Goal: Task Accomplishment & Management: Manage account settings

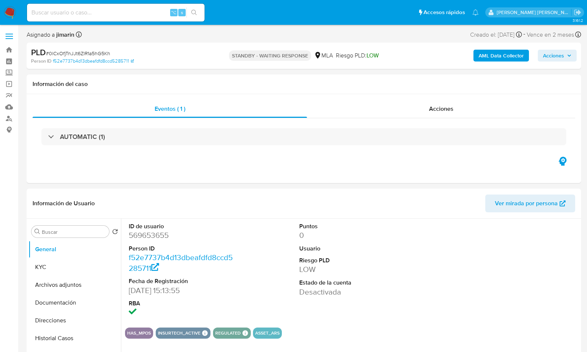
select select "10"
click at [446, 221] on div "ID de usuario 569653655 Person ID f52e7737b4d13dbeafdfd8ccd5285711 Fecha de Reg…" at bounding box center [352, 269] width 454 height 103
click at [378, 193] on div "Información de Usuario Ver mirada por persona" at bounding box center [304, 203] width 555 height 30
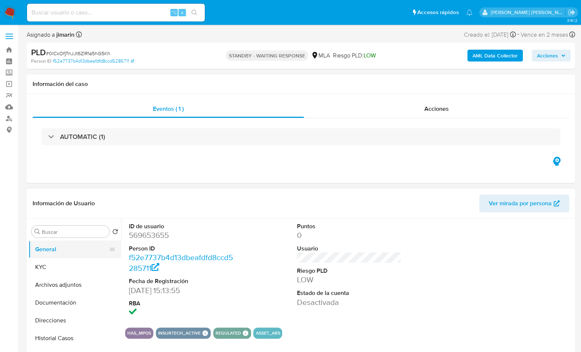
click at [72, 247] on button "General" at bounding box center [71, 249] width 87 height 18
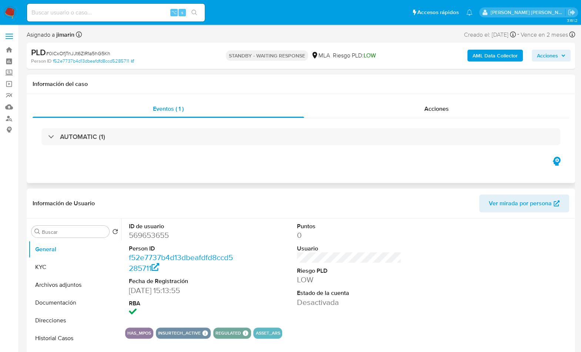
click at [167, 174] on div "Eventos ( 1 ) Acciones AUTOMATIC (1)" at bounding box center [301, 138] width 548 height 89
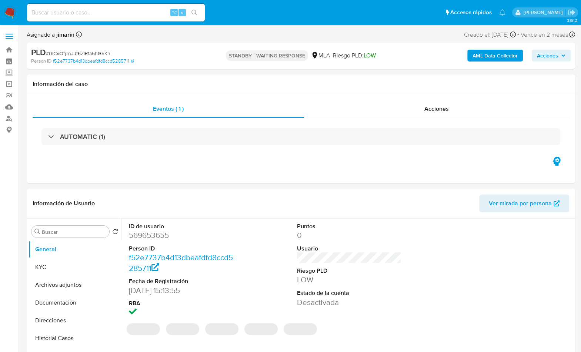
select select "10"
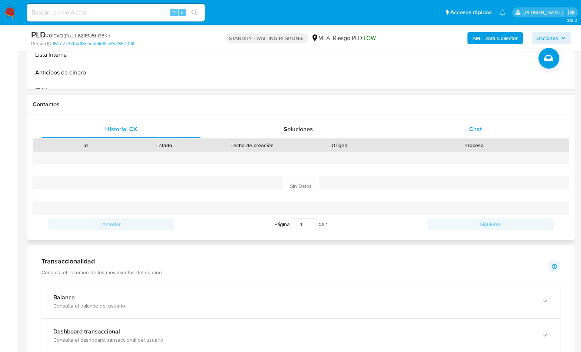
click at [481, 132] on span "Chat" at bounding box center [475, 129] width 13 height 9
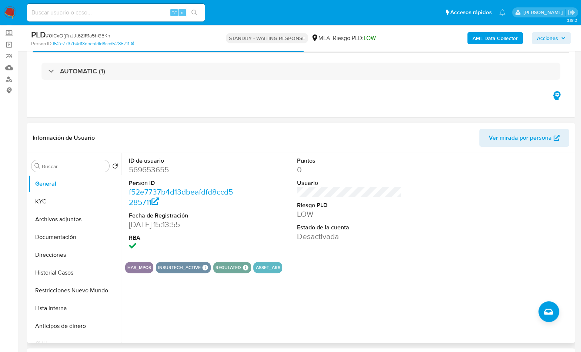
scroll to position [1310, 0]
click at [300, 107] on div "Eventos ( 1 ) Acciones AUTOMATIC (1)" at bounding box center [301, 72] width 548 height 89
click at [259, 115] on div "Eventos ( 1 ) Acciones AUTOMATIC (1)" at bounding box center [301, 72] width 548 height 89
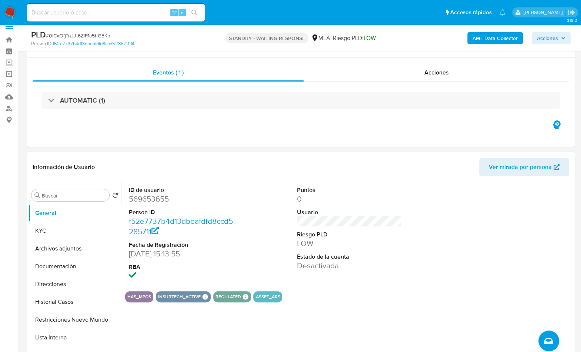
scroll to position [7, 0]
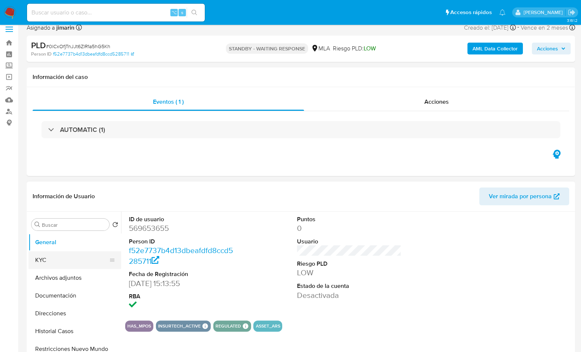
click at [57, 264] on button "KYC" at bounding box center [71, 260] width 87 height 18
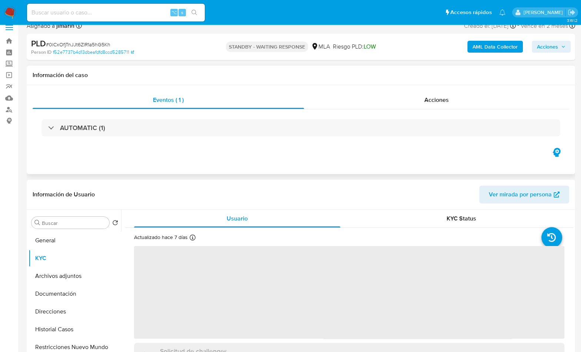
scroll to position [19, 0]
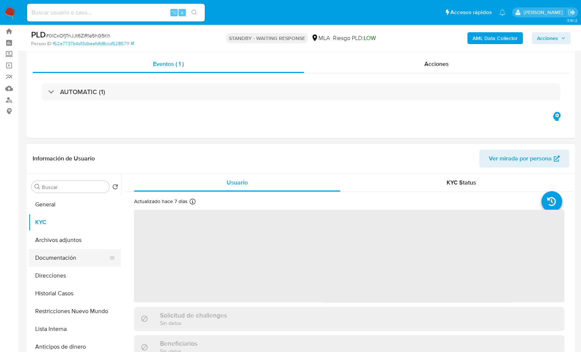
click at [79, 262] on button "Documentación" at bounding box center [71, 258] width 87 height 18
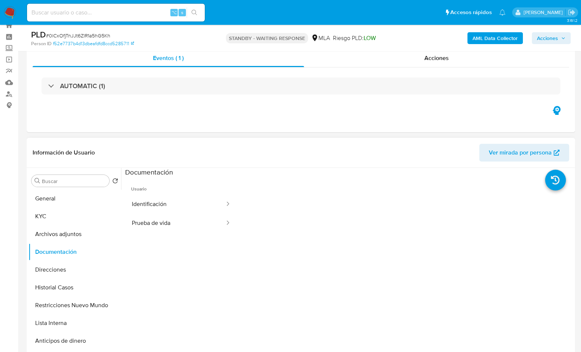
scroll to position [33, 0]
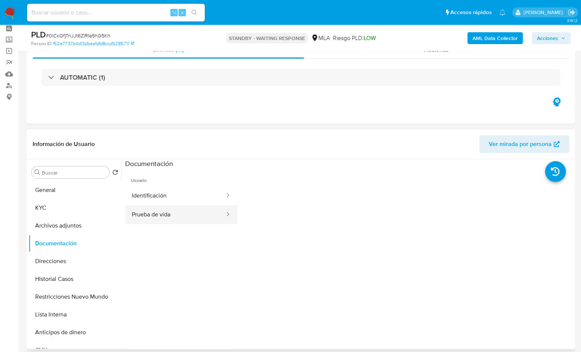
click at [166, 214] on button "Prueba de vida" at bounding box center [175, 214] width 100 height 19
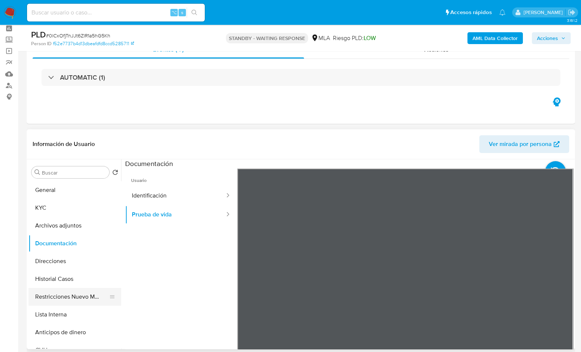
click at [69, 304] on button "Restricciones Nuevo Mundo" at bounding box center [71, 297] width 87 height 18
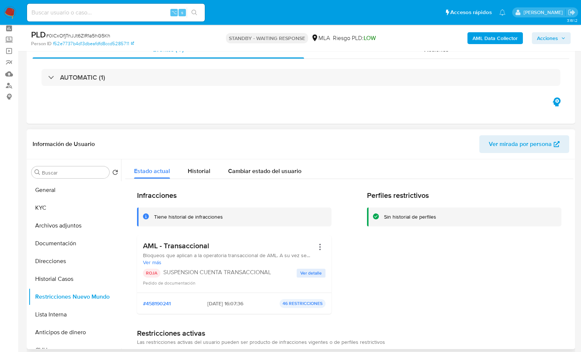
click at [345, 145] on header "Información de Usuario Ver mirada por persona" at bounding box center [301, 144] width 536 height 18
click at [56, 194] on button "General" at bounding box center [71, 190] width 87 height 18
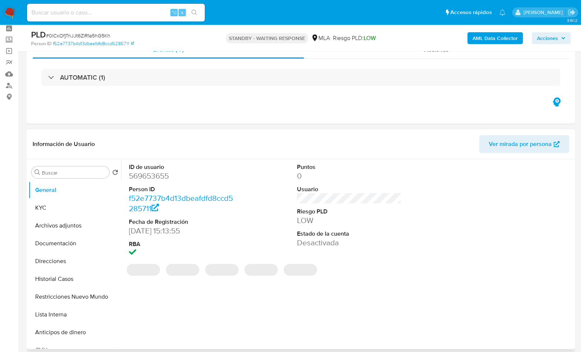
click at [149, 177] on dd "569653655" at bounding box center [181, 176] width 105 height 10
copy dd "569653655"
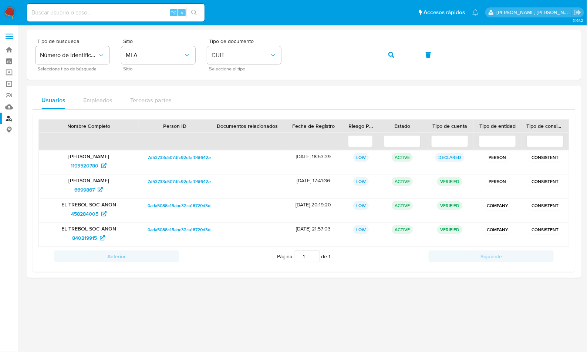
click at [9, 14] on img at bounding box center [10, 12] width 13 height 13
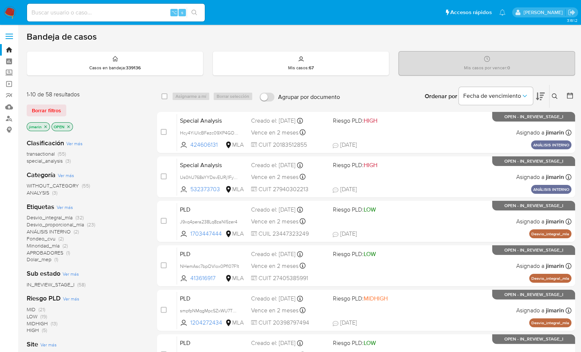
click at [555, 97] on icon at bounding box center [554, 96] width 6 height 6
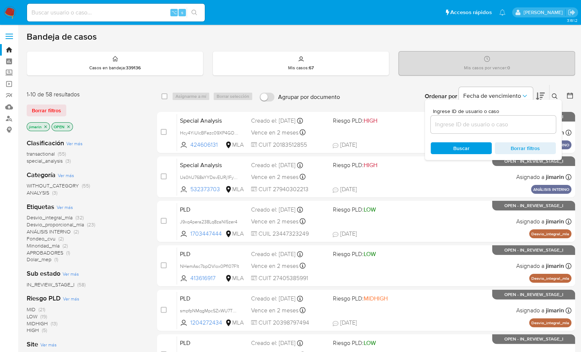
click at [542, 125] on input at bounding box center [492, 125] width 125 height 10
type input "136181046"
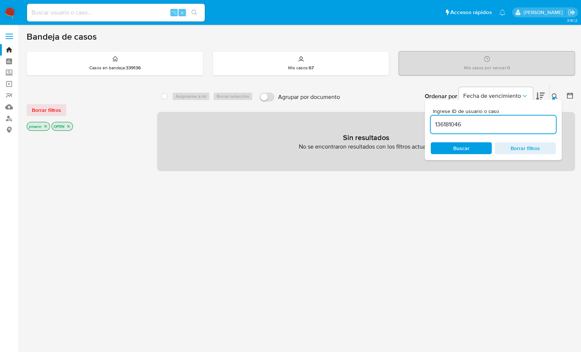
click at [68, 125] on icon "close-filter" at bounding box center [68, 126] width 3 height 3
click at [45, 125] on icon "close-filter" at bounding box center [45, 126] width 4 height 4
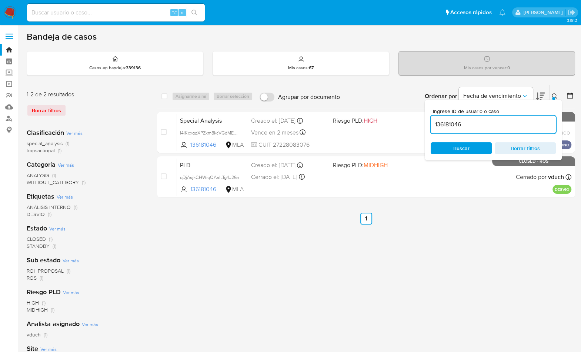
click at [553, 93] on icon at bounding box center [554, 96] width 6 height 6
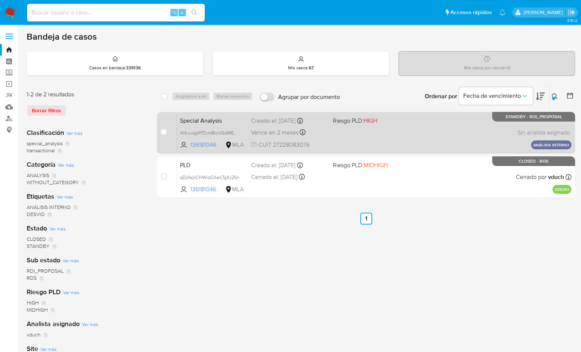
click at [427, 133] on div "Special Analysis l4lKcxqgXPZxm8kcVGdMEvFL 136181046 MLA Riesgo PLD: HIGH Creado…" at bounding box center [374, 132] width 394 height 37
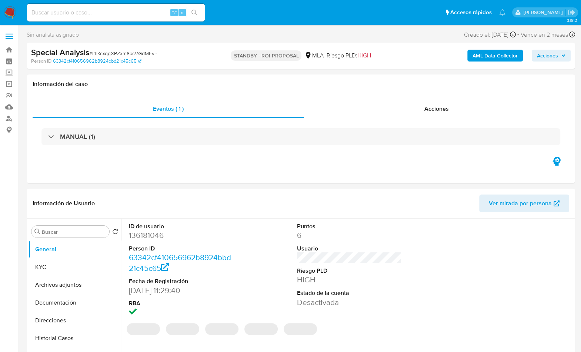
select select "10"
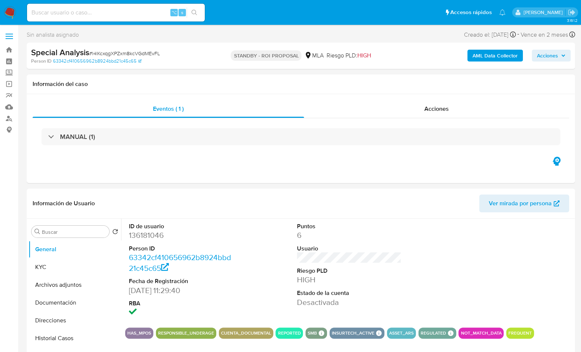
click at [318, 34] on div "Sin analista asignado Asignado el: [DATE] 10:11:37 Creado el: [DATE] Creado el:…" at bounding box center [301, 36] width 548 height 13
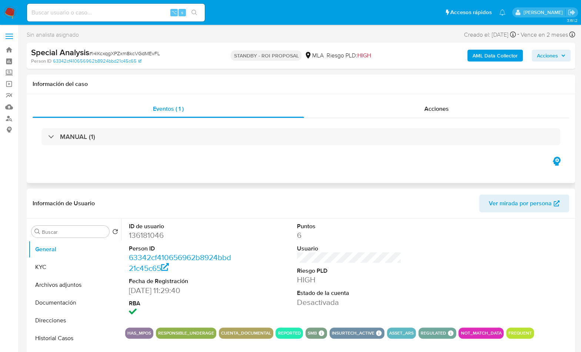
click at [329, 82] on h1 "Información del caso" at bounding box center [301, 83] width 536 height 7
click at [331, 84] on h1 "Información del caso" at bounding box center [301, 83] width 536 height 7
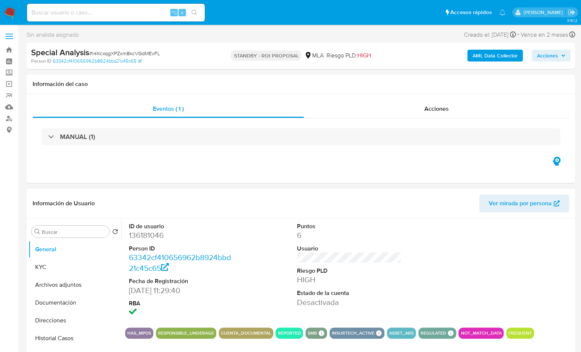
scroll to position [131, 0]
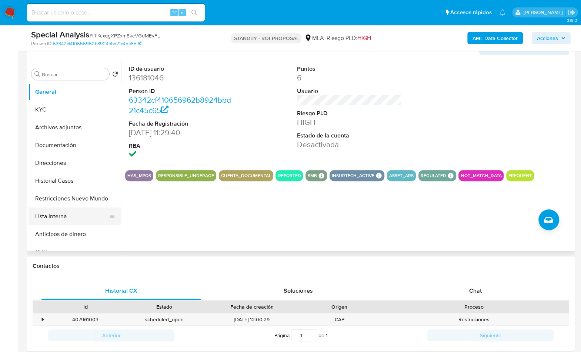
click at [68, 211] on button "Lista Interna" at bounding box center [71, 216] width 87 height 18
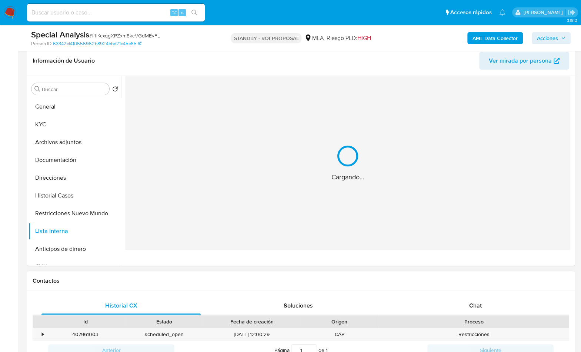
scroll to position [115, 0]
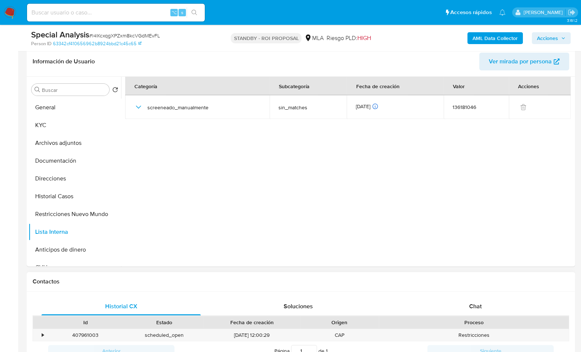
click at [490, 287] on div "Contactos" at bounding box center [301, 282] width 548 height 20
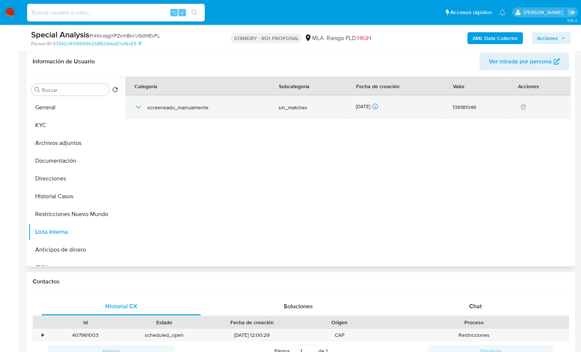
click at [134, 105] on icon "button" at bounding box center [138, 107] width 9 height 9
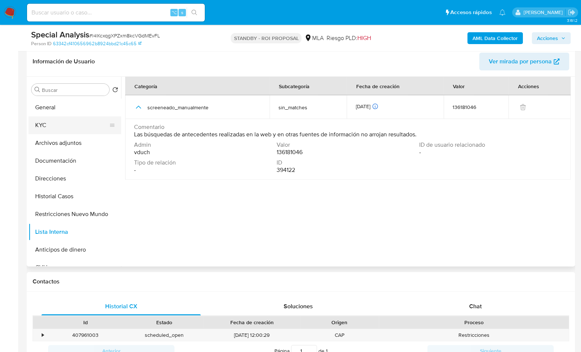
click at [51, 127] on button "KYC" at bounding box center [71, 125] width 87 height 18
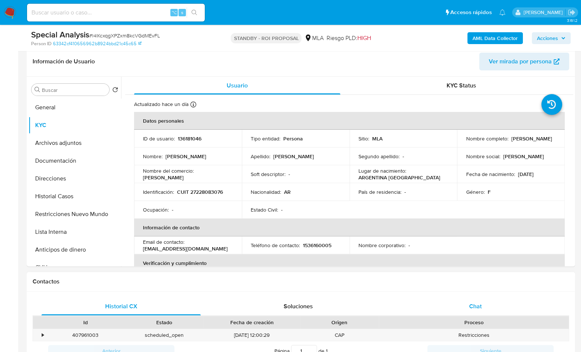
click at [470, 308] on span "Chat" at bounding box center [475, 306] width 13 height 9
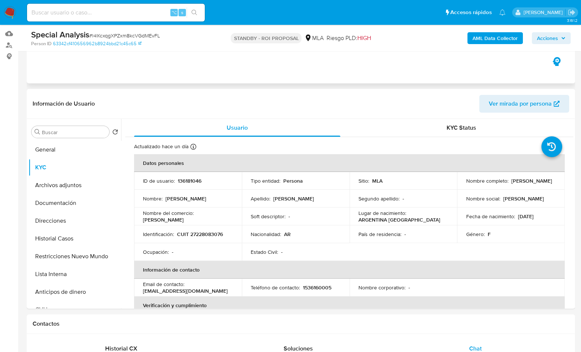
scroll to position [0, 0]
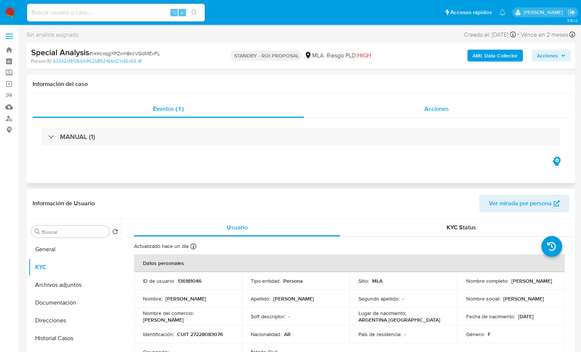
click at [433, 105] on span "Acciones" at bounding box center [436, 108] width 24 height 9
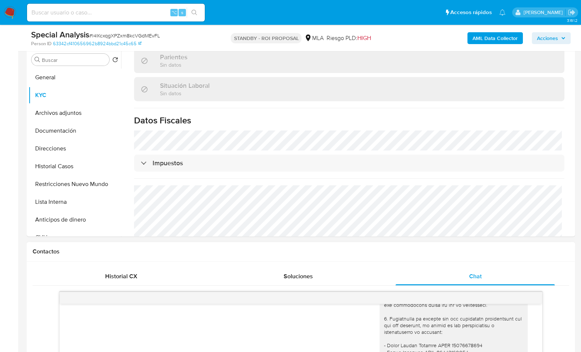
scroll to position [362, 0]
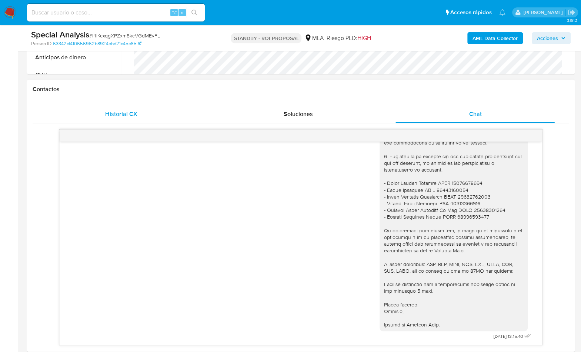
click at [134, 105] on div "Historial CX" at bounding box center [120, 114] width 159 height 18
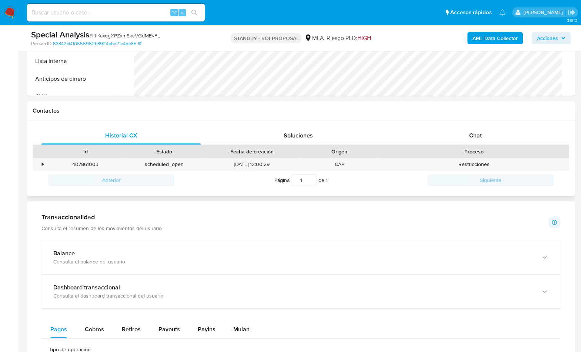
scroll to position [222, 0]
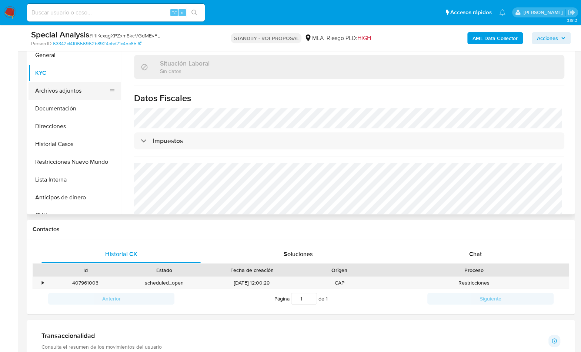
click at [75, 90] on button "Archivos adjuntos" at bounding box center [71, 91] width 87 height 18
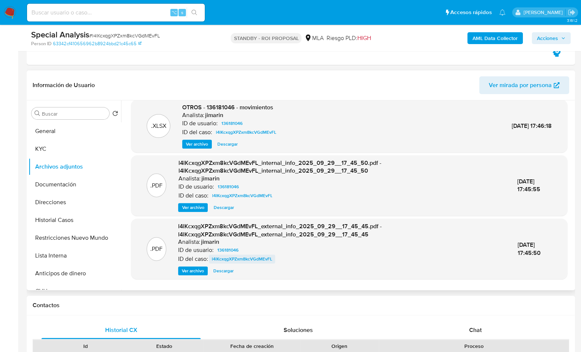
scroll to position [78, 0]
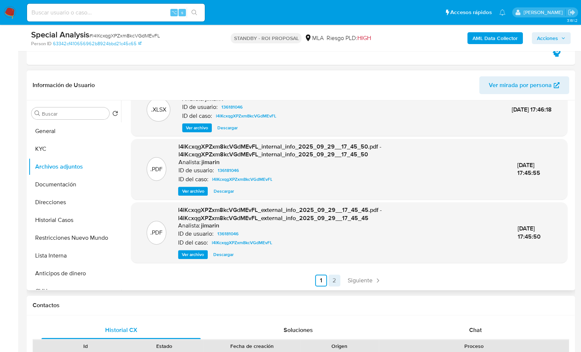
click at [336, 282] on link "2" at bounding box center [334, 280] width 12 height 12
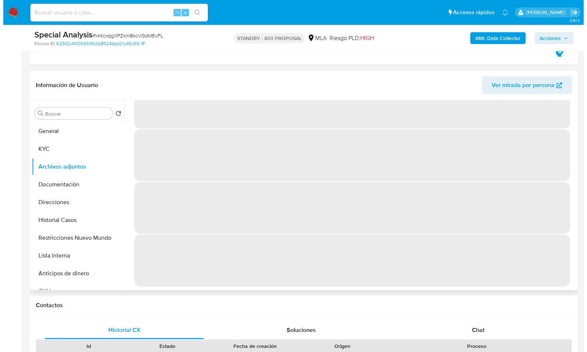
scroll to position [0, 0]
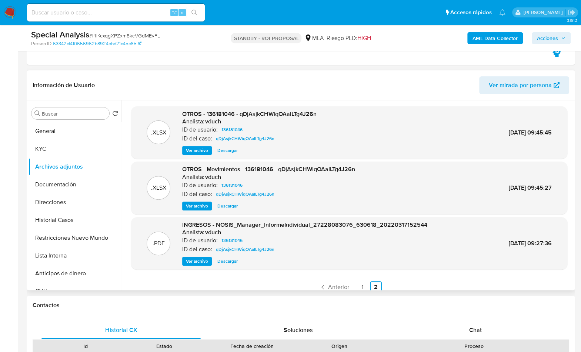
click at [200, 148] on span "Ver archivo" at bounding box center [197, 150] width 22 height 7
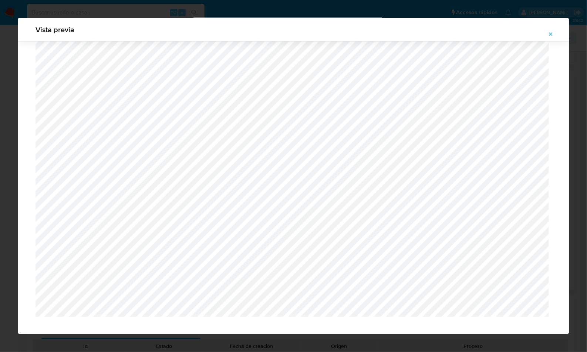
scroll to position [474, 0]
click at [548, 33] on button "Attachment preview" at bounding box center [551, 34] width 16 height 12
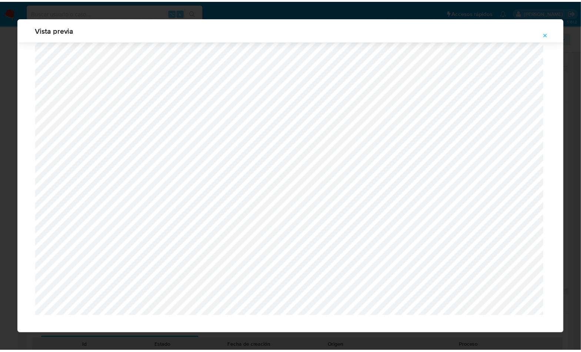
scroll to position [0, 0]
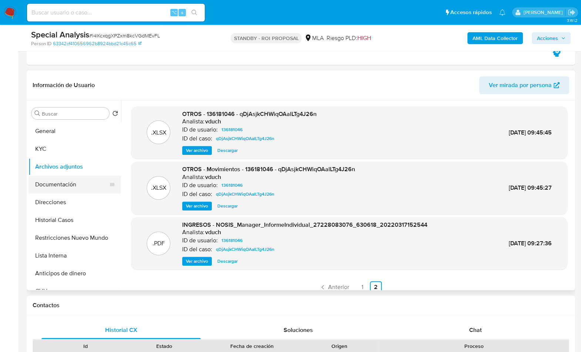
click at [68, 184] on button "Documentación" at bounding box center [71, 184] width 87 height 18
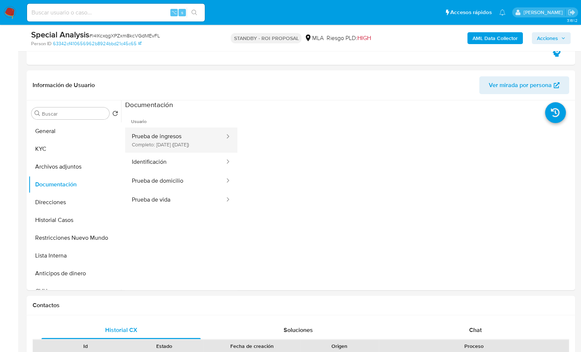
click at [178, 142] on button "Prueba de ingresos Completo: 13/12/2022 (hace 3 años)" at bounding box center [175, 139] width 100 height 25
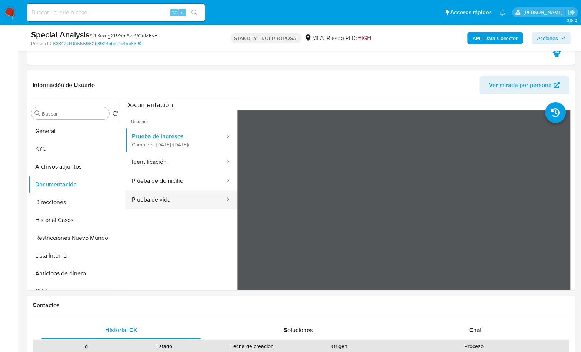
click at [184, 201] on button "Prueba de vida" at bounding box center [175, 199] width 100 height 19
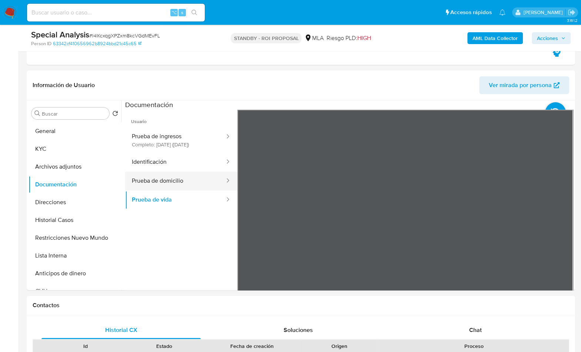
click at [219, 190] on div at bounding box center [225, 180] width 12 height 19
click at [68, 198] on button "Direcciones" at bounding box center [71, 202] width 87 height 18
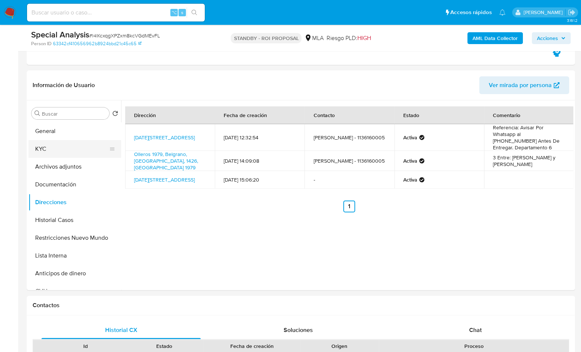
click at [63, 150] on button "KYC" at bounding box center [71, 149] width 87 height 18
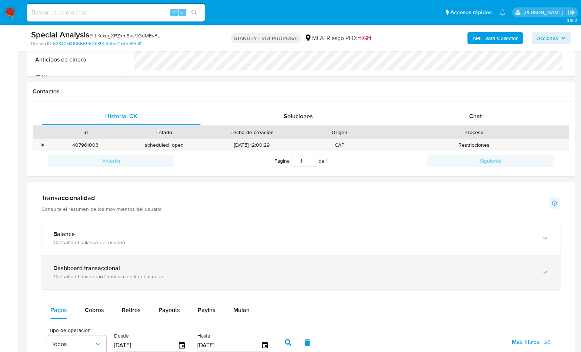
scroll to position [373, 0]
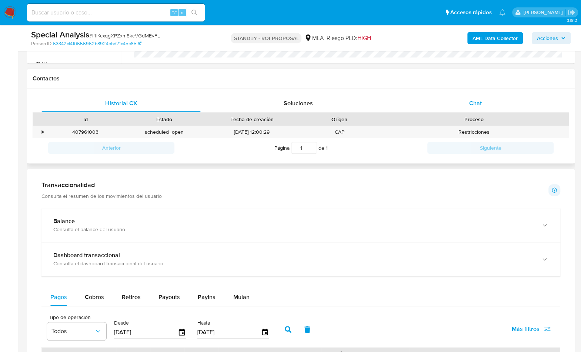
click at [467, 108] on div "Chat" at bounding box center [474, 103] width 159 height 18
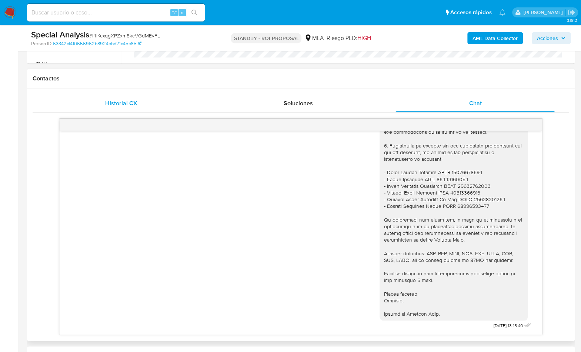
click at [147, 100] on div "Historial CX" at bounding box center [120, 103] width 159 height 18
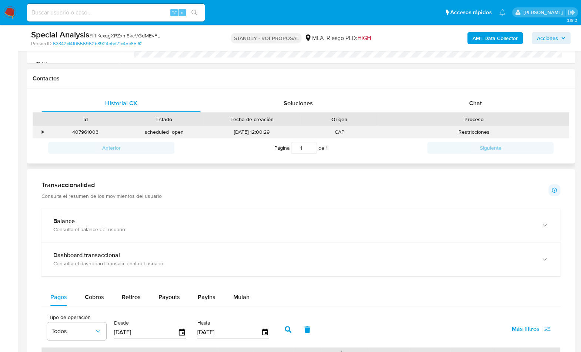
click at [40, 134] on div "•" at bounding box center [39, 132] width 13 height 12
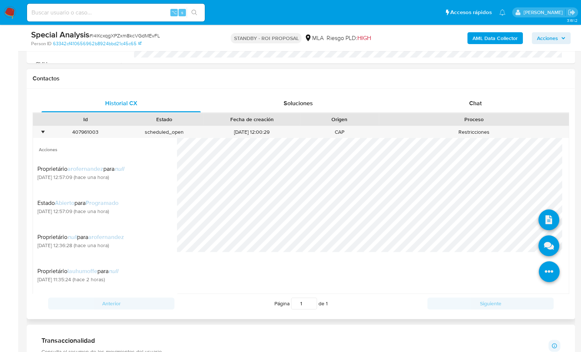
click at [544, 271] on icon at bounding box center [548, 271] width 21 height 21
click at [542, 220] on icon at bounding box center [548, 219] width 21 height 21
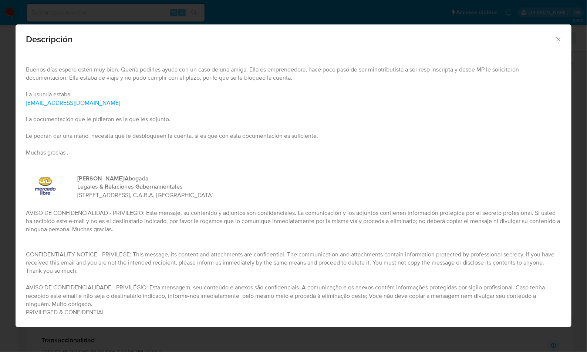
drag, startPoint x: 558, startPoint y: 40, endPoint x: 553, endPoint y: 67, distance: 28.4
click at [559, 40] on icon "Cerrar" at bounding box center [558, 39] width 7 height 7
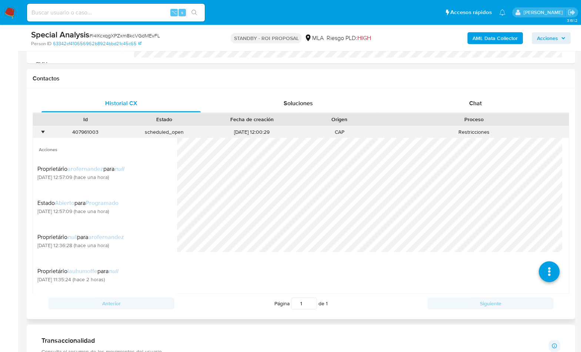
click at [85, 129] on div "407961003" at bounding box center [85, 132] width 79 height 12
copy div "407961003"
drag, startPoint x: 481, startPoint y: 105, endPoint x: 456, endPoint y: 110, distance: 26.0
click at [481, 105] on div "Chat" at bounding box center [474, 103] width 159 height 18
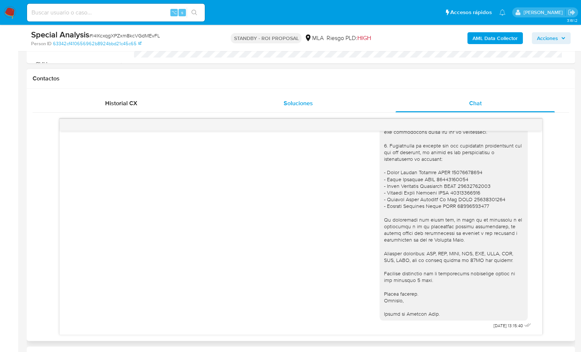
click at [297, 105] on span "Soluciones" at bounding box center [297, 103] width 29 height 9
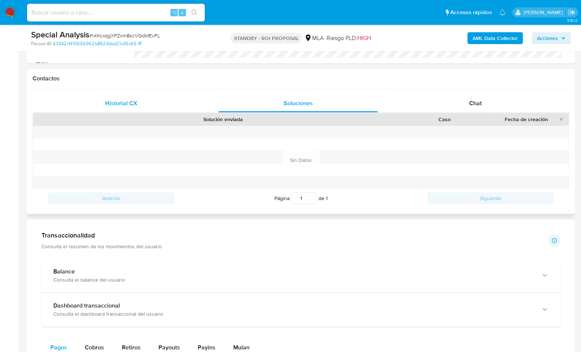
click at [172, 107] on div "Historial CX" at bounding box center [120, 103] width 159 height 18
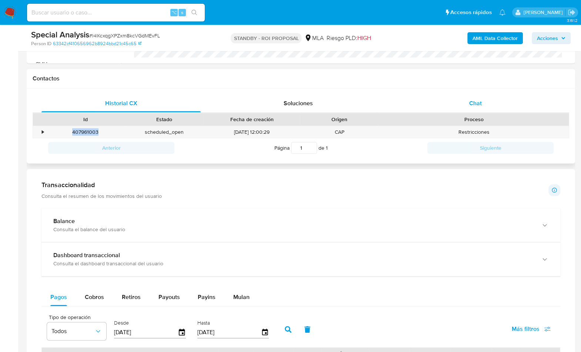
click at [460, 101] on div "Chat" at bounding box center [474, 103] width 159 height 18
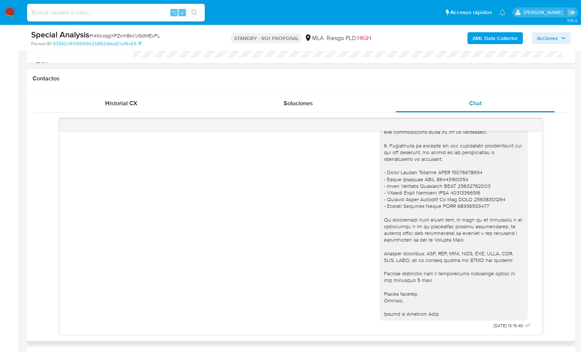
click at [448, 100] on div "Chat" at bounding box center [474, 103] width 159 height 18
click at [323, 104] on div "Soluciones" at bounding box center [297, 103] width 159 height 18
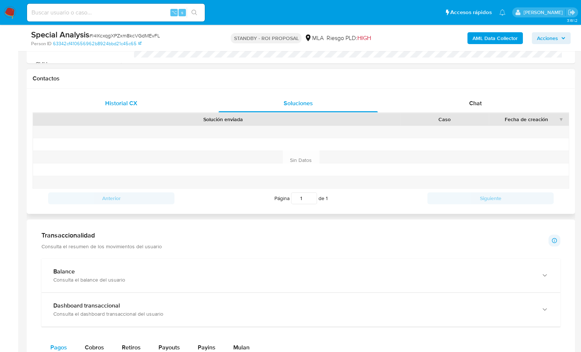
click at [151, 100] on div "Historial CX" at bounding box center [120, 103] width 159 height 18
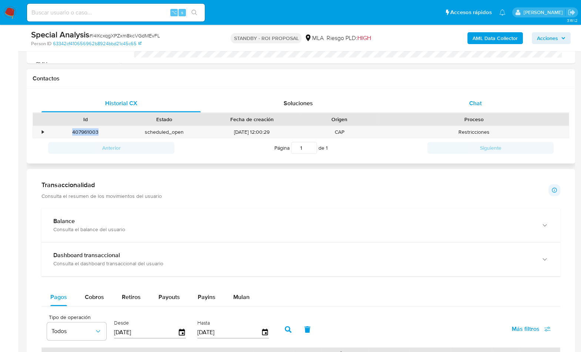
click at [453, 98] on div "Chat" at bounding box center [474, 103] width 159 height 18
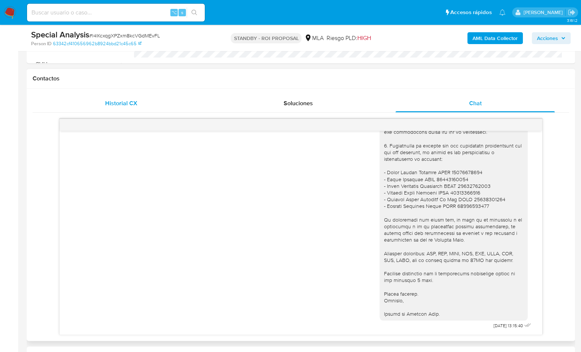
click at [162, 102] on div "Historial CX" at bounding box center [120, 103] width 159 height 18
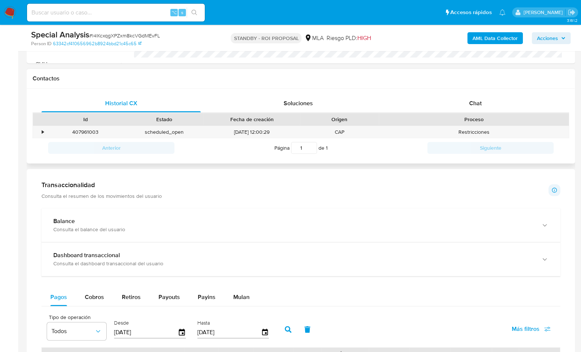
click at [446, 92] on div "Historial CX Soluciones Chat Id Estado Fecha de creación Origen Proceso • 40796…" at bounding box center [301, 125] width 548 height 75
click at [447, 96] on div "Chat" at bounding box center [474, 103] width 159 height 18
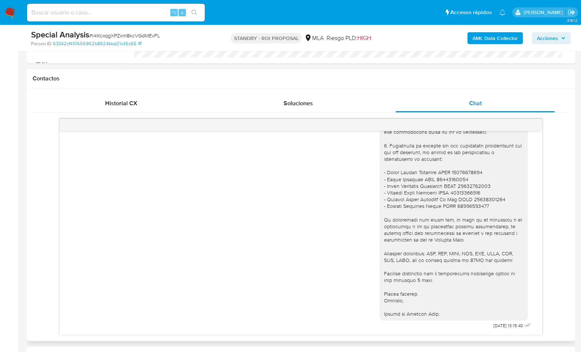
click at [471, 94] on div "Chat" at bounding box center [474, 103] width 159 height 18
click at [180, 99] on div "Historial CX" at bounding box center [120, 103] width 159 height 18
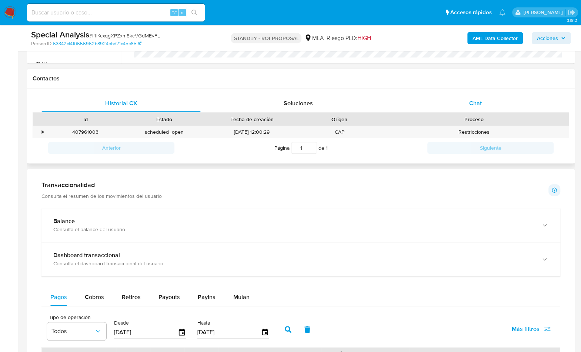
click at [442, 97] on div "Chat" at bounding box center [474, 103] width 159 height 18
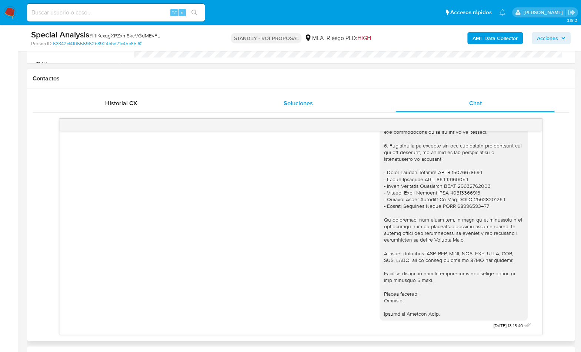
click at [312, 106] on div "Soluciones" at bounding box center [297, 103] width 159 height 18
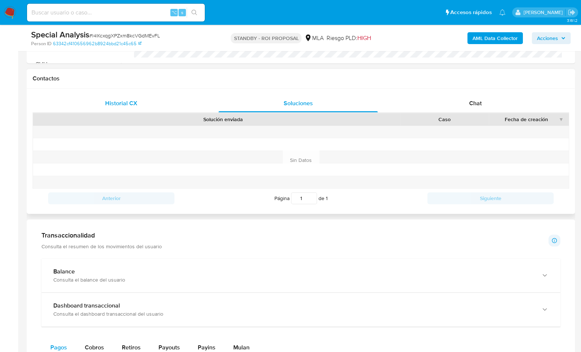
click at [157, 100] on div "Historial CX" at bounding box center [120, 103] width 159 height 18
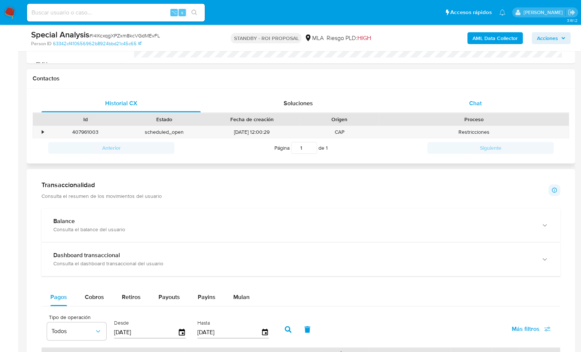
click at [472, 97] on div "Chat" at bounding box center [474, 103] width 159 height 18
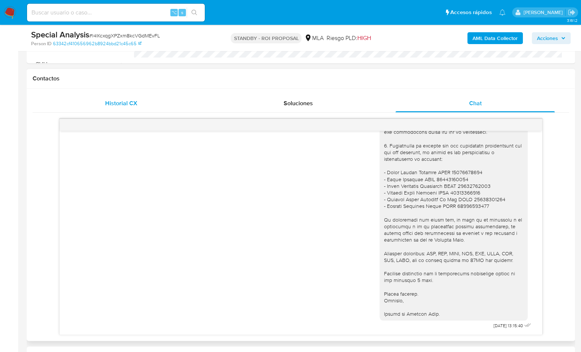
drag, startPoint x: 111, startPoint y: 98, endPoint x: 192, endPoint y: 98, distance: 80.7
click at [111, 99] on span "Historial CX" at bounding box center [121, 103] width 32 height 9
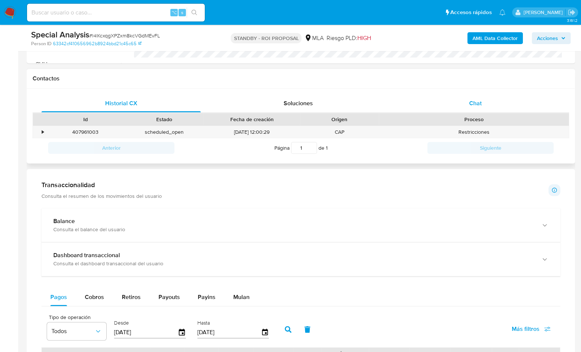
click at [457, 99] on div "Chat" at bounding box center [474, 103] width 159 height 18
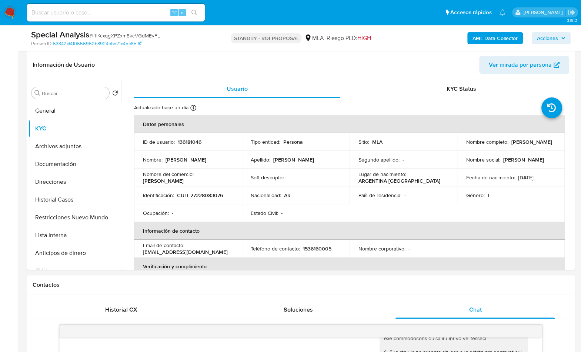
scroll to position [164, 0]
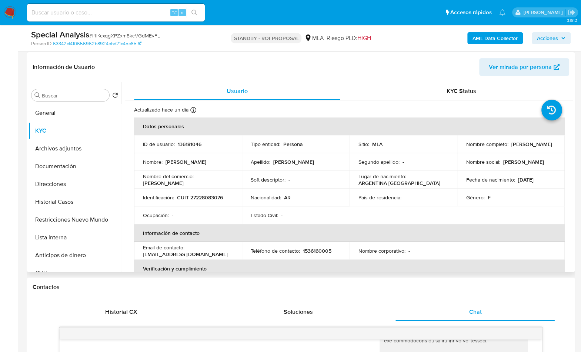
click at [194, 201] on p "CUIT 27228083076" at bounding box center [200, 197] width 46 height 7
click at [195, 201] on p "CUIT 27228083076" at bounding box center [200, 197] width 46 height 7
copy p "27228083076"
click at [260, 80] on div "Información de Usuario Ver mirada por persona" at bounding box center [301, 67] width 548 height 30
click at [434, 86] on div "KYC Status" at bounding box center [461, 91] width 206 height 18
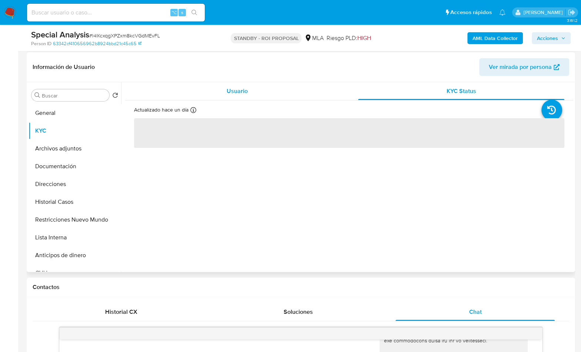
click at [277, 87] on div "Usuario" at bounding box center [237, 91] width 206 height 18
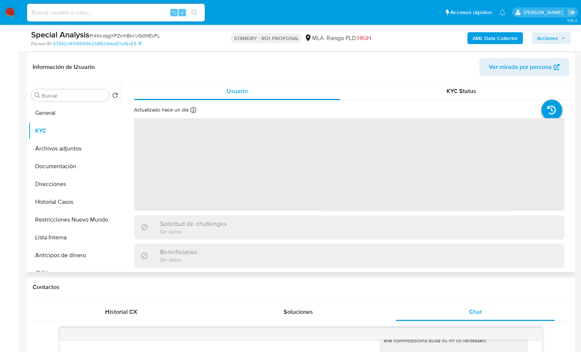
click at [206, 74] on header "Información de Usuario Ver mirada por persona" at bounding box center [301, 67] width 536 height 18
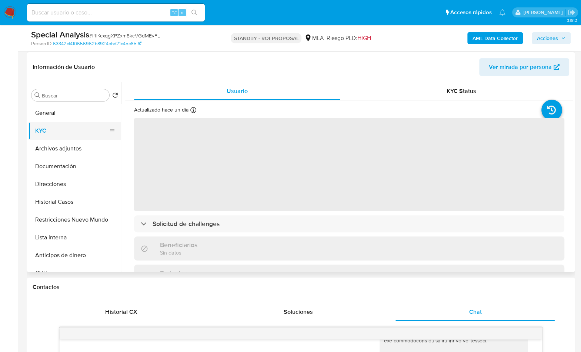
click at [56, 130] on button "KYC" at bounding box center [71, 131] width 87 height 18
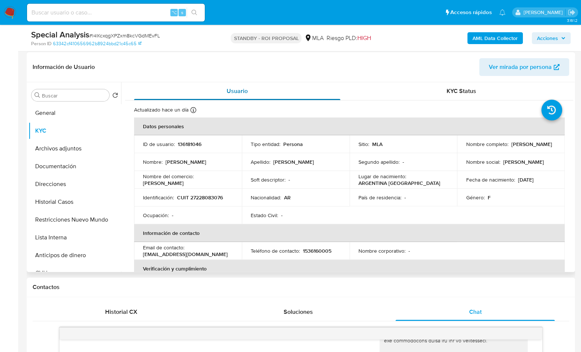
click at [255, 93] on div "Usuario" at bounding box center [237, 91] width 206 height 18
click at [424, 94] on div "KYC Status" at bounding box center [461, 91] width 206 height 18
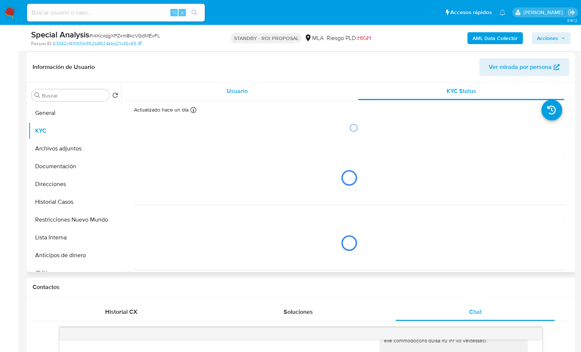
click at [274, 88] on div "Usuario" at bounding box center [237, 91] width 206 height 18
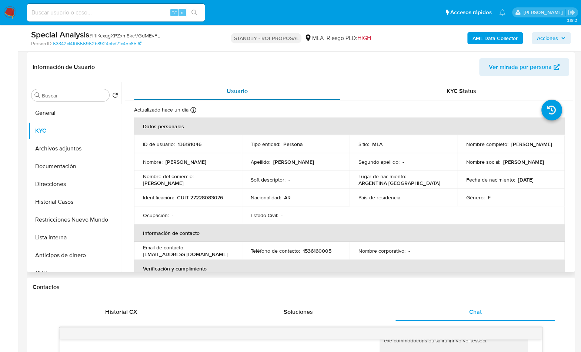
click at [274, 88] on div "Usuario" at bounding box center [237, 91] width 206 height 18
click at [430, 93] on div "KYC Status" at bounding box center [461, 91] width 206 height 18
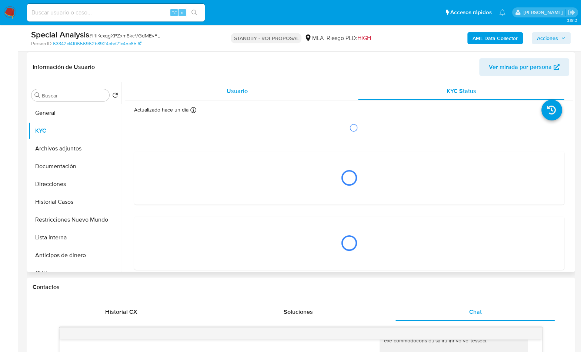
click at [280, 87] on div "Usuario" at bounding box center [237, 91] width 206 height 18
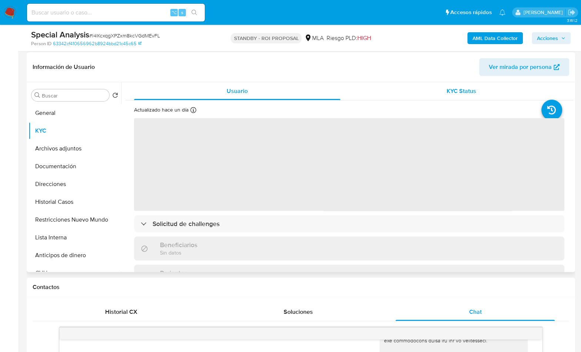
click at [450, 95] on div "KYC Status" at bounding box center [461, 91] width 206 height 18
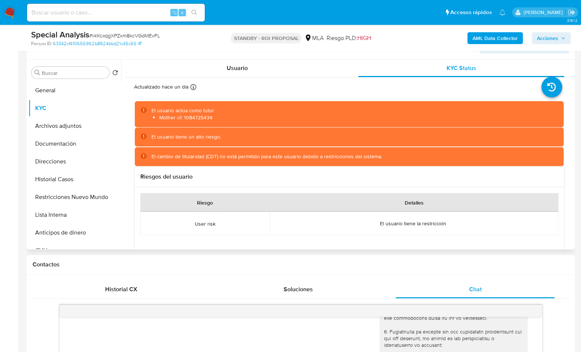
scroll to position [0, 0]
click at [70, 71] on input "Buscar" at bounding box center [74, 73] width 64 height 7
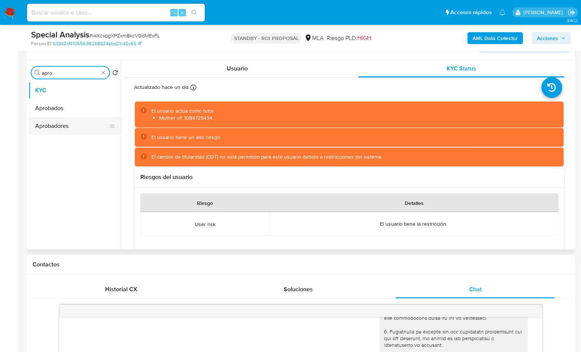
type input "apro"
click at [36, 129] on button "Aprobadores" at bounding box center [71, 126] width 87 height 18
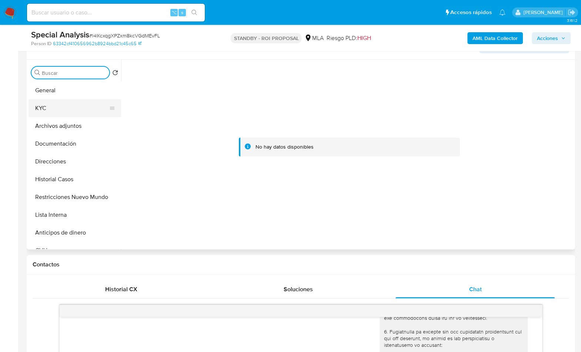
click at [58, 103] on button "KYC" at bounding box center [71, 108] width 87 height 18
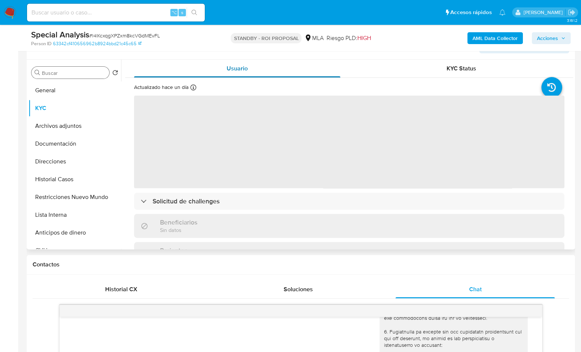
click at [258, 64] on div "Usuario" at bounding box center [237, 69] width 206 height 18
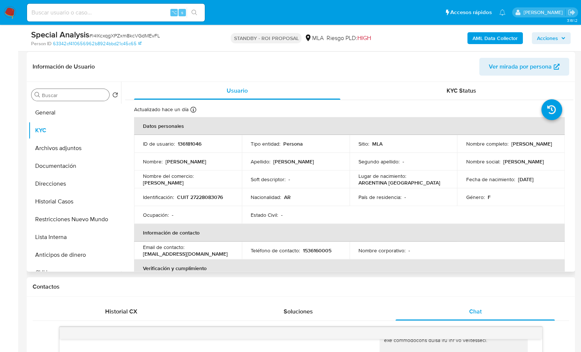
scroll to position [163, 0]
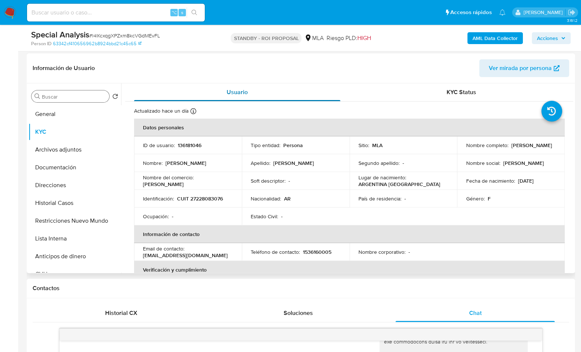
click at [256, 93] on div "Usuario" at bounding box center [237, 92] width 206 height 18
click at [181, 144] on p "136181046" at bounding box center [190, 145] width 24 height 7
copy p "136181046"
click at [47, 130] on button "KYC" at bounding box center [71, 132] width 87 height 18
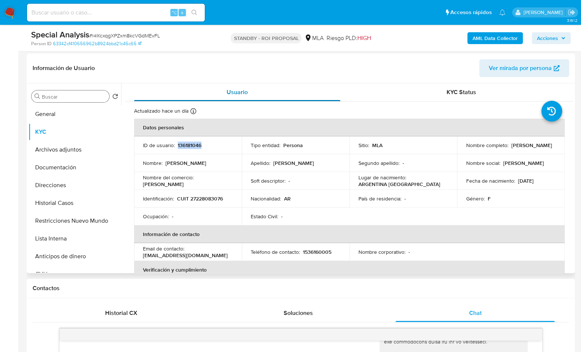
click at [241, 90] on span "Usuario" at bounding box center [236, 92] width 21 height 9
click at [219, 77] on div "Información de Usuario Ver mirada por persona" at bounding box center [301, 68] width 548 height 30
click at [228, 91] on span "Usuario" at bounding box center [236, 92] width 21 height 9
click at [236, 70] on header "Información de Usuario Ver mirada por persona" at bounding box center [301, 68] width 536 height 18
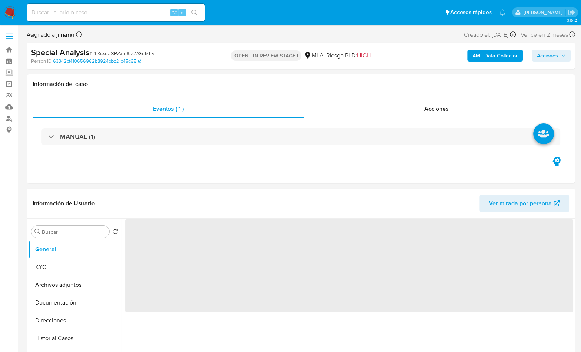
select select "10"
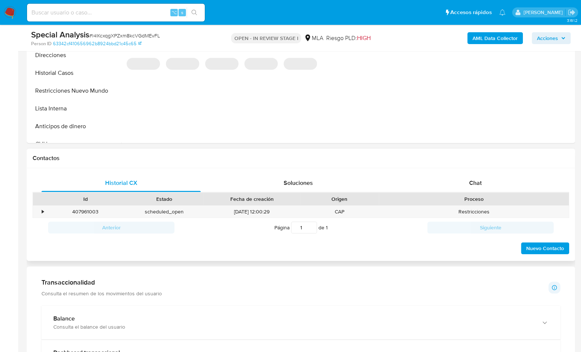
scroll to position [241, 0]
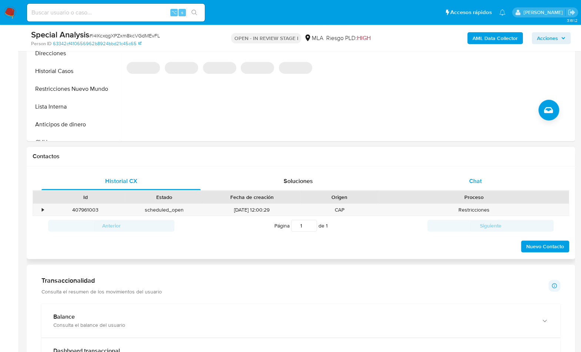
click at [453, 179] on div "Chat" at bounding box center [474, 181] width 159 height 18
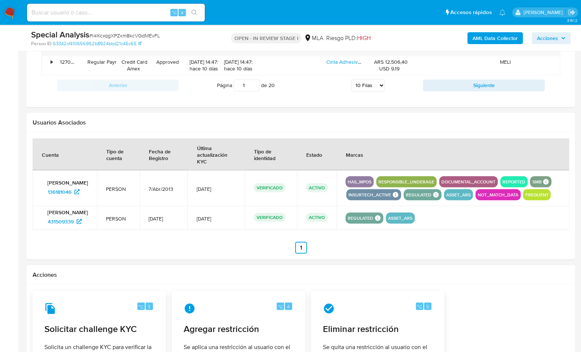
scroll to position [1179, 0]
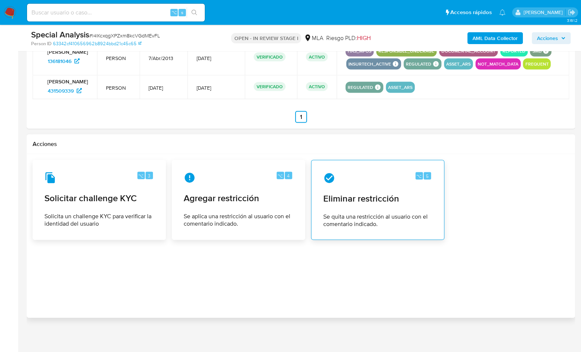
click at [376, 204] on div "⌥ 5 Eliminar restricción Se quita una restricción al usuario con el comentario …" at bounding box center [377, 199] width 121 height 67
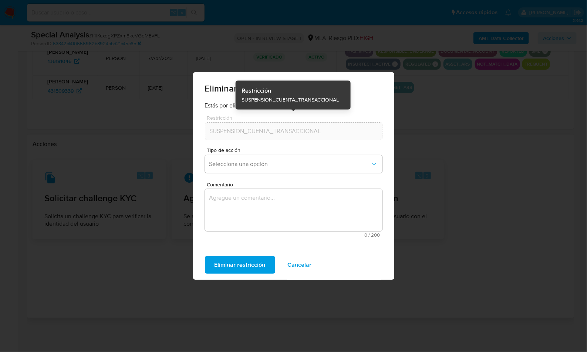
click at [238, 137] on div "SUSPENSION_CUENTA_TRANSACCIONAL" at bounding box center [294, 131] width 178 height 18
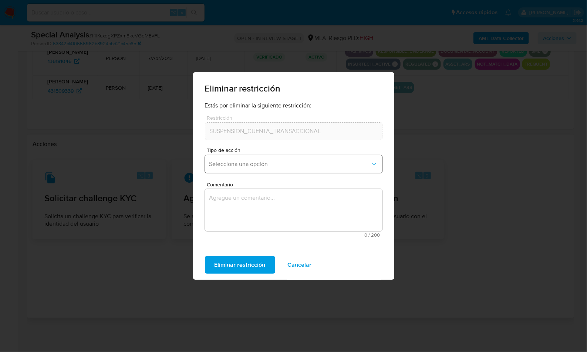
click at [263, 161] on span "Selecciona una opción" at bounding box center [289, 163] width 161 height 7
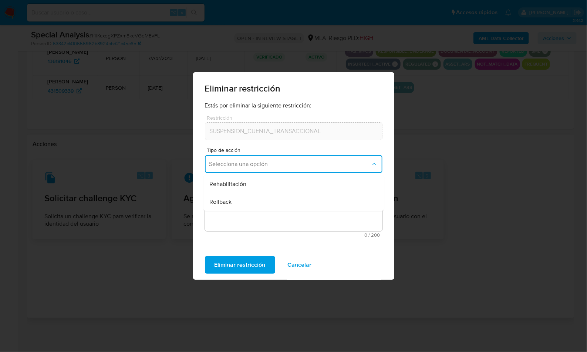
click at [242, 190] on div "Rehabilitación" at bounding box center [291, 184] width 164 height 18
click at [240, 224] on textarea "Comentario" at bounding box center [294, 210] width 178 height 42
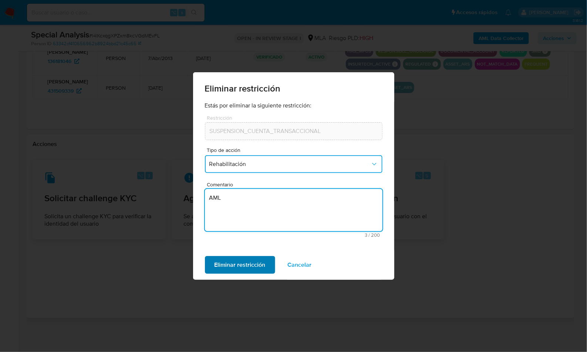
type textarea "AML"
click at [226, 262] on span "Eliminar restricción" at bounding box center [240, 264] width 51 height 16
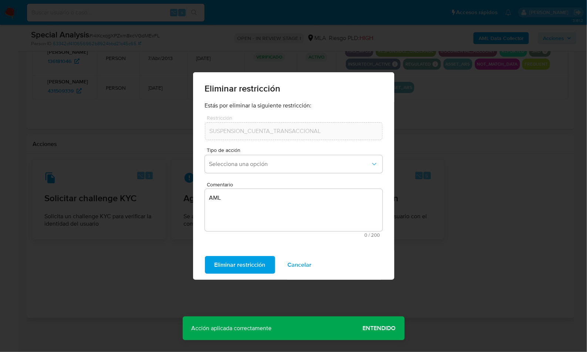
click at [376, 328] on span "Entendido" at bounding box center [379, 328] width 33 height 0
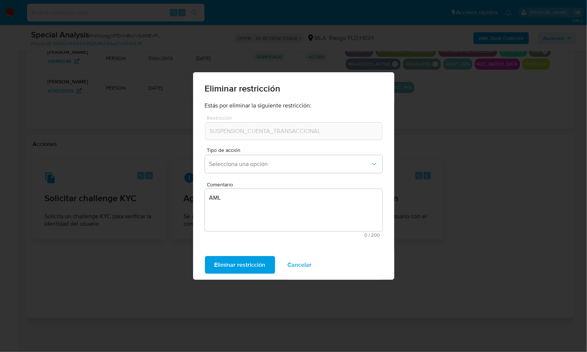
click at [309, 266] on span "Cancelar" at bounding box center [300, 264] width 24 height 16
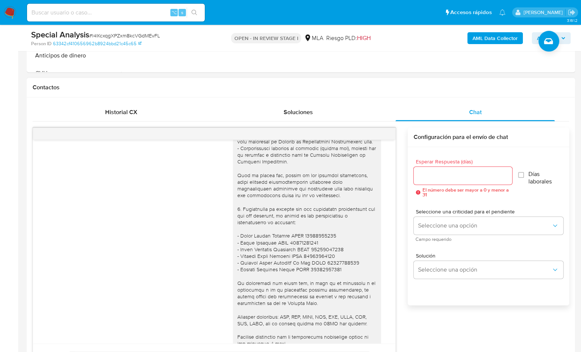
scroll to position [582, 0]
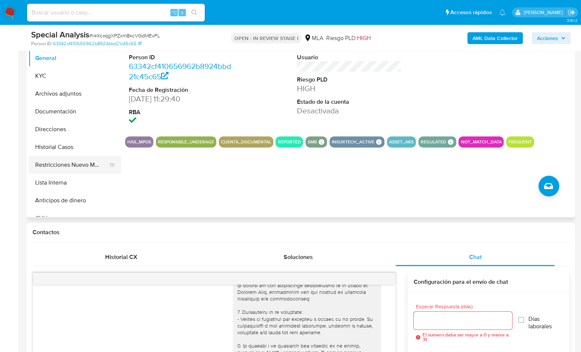
click at [64, 161] on button "Restricciones Nuevo Mundo" at bounding box center [71, 165] width 87 height 18
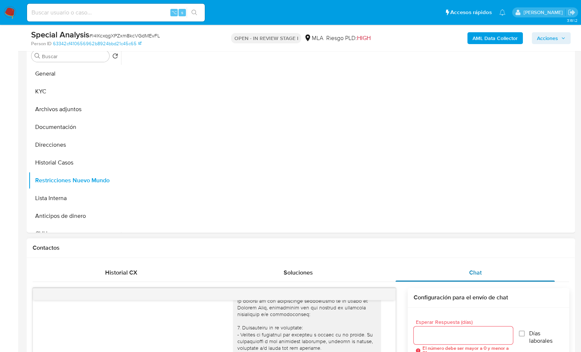
click at [463, 270] on div "Chat" at bounding box center [474, 272] width 159 height 18
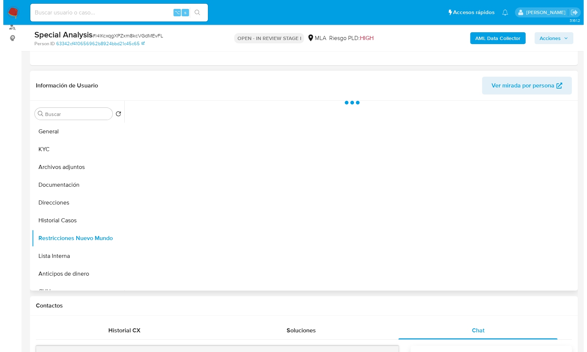
scroll to position [87, 0]
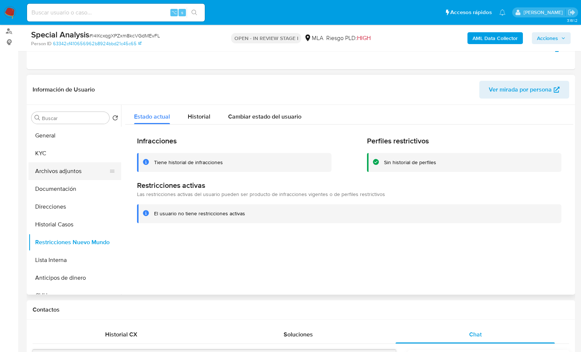
click at [83, 169] on button "Archivos adjuntos" at bounding box center [71, 171] width 87 height 18
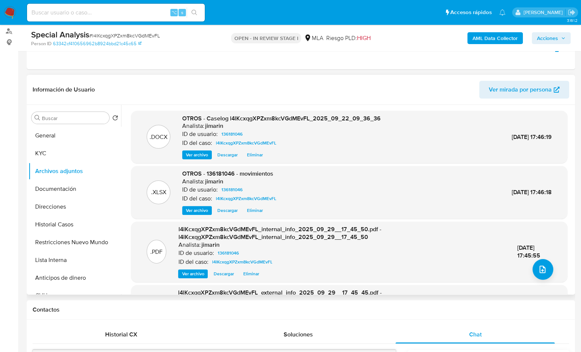
click at [558, 268] on div ".PDF l4lKcxqgXPZxm8kcVGdMEvFL_internal_info_2025_09_29__17_45_50.pdf - l4lKcxqg…" at bounding box center [349, 251] width 429 height 53
click at [551, 273] on div ".PDF l4lKcxqgXPZxm8kcVGdMEvFL_internal_info_2025_09_29__17_45_50.pdf - l4lKcxqg…" at bounding box center [349, 251] width 429 height 53
click at [547, 273] on button "upload-file" at bounding box center [542, 269] width 21 height 21
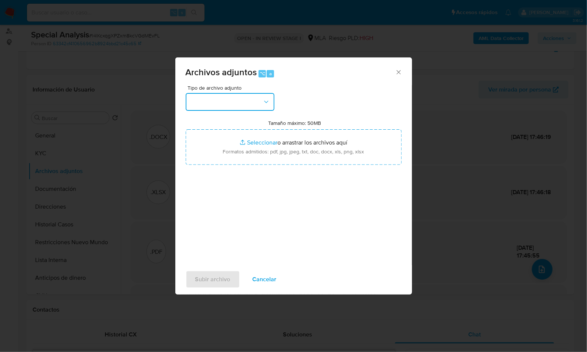
click at [238, 101] on button "button" at bounding box center [230, 102] width 89 height 18
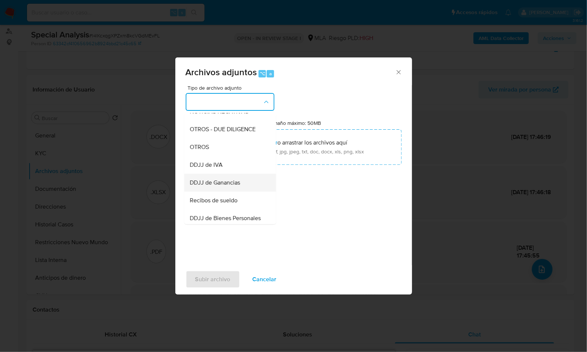
scroll to position [123, 0]
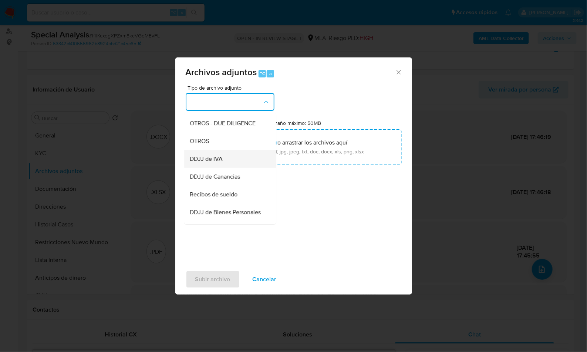
click at [219, 168] on div "DDJJ de IVA" at bounding box center [227, 159] width 75 height 18
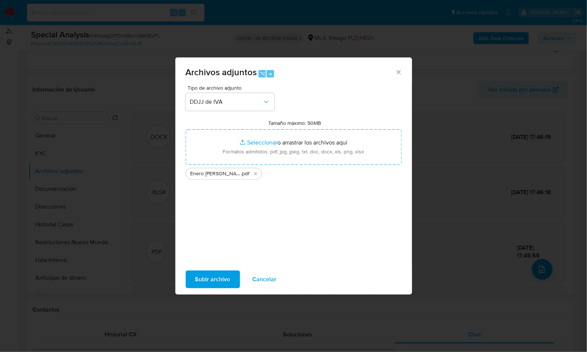
click at [208, 284] on span "Subir archivo" at bounding box center [212, 279] width 35 height 16
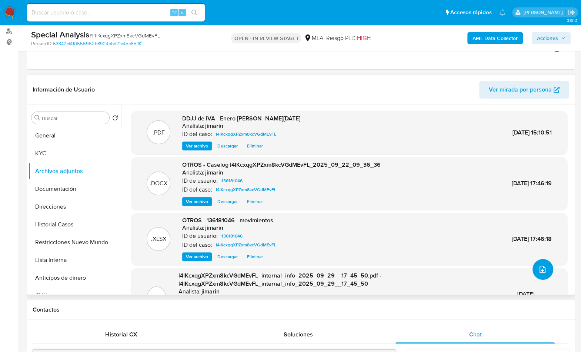
click at [544, 272] on button "upload-file" at bounding box center [542, 269] width 21 height 21
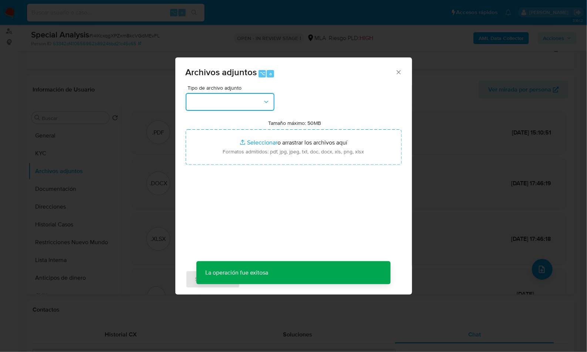
click at [234, 107] on button "button" at bounding box center [230, 102] width 89 height 18
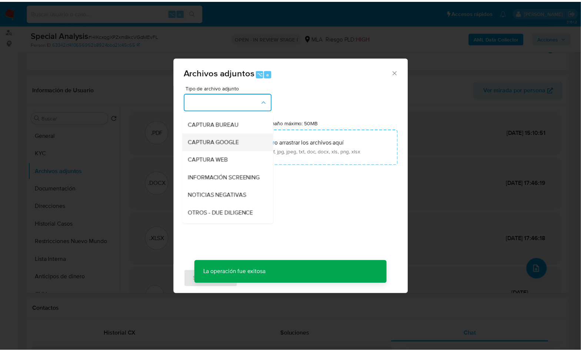
scroll to position [112, 0]
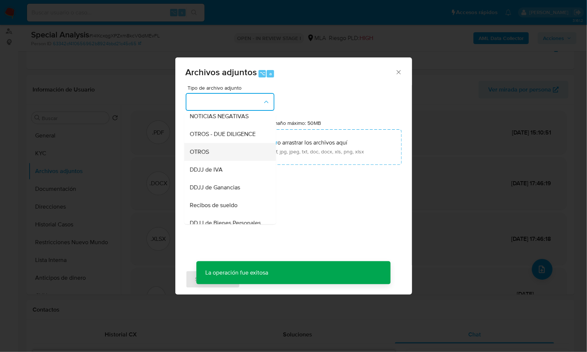
click at [215, 161] on div "OTROS" at bounding box center [227, 152] width 75 height 18
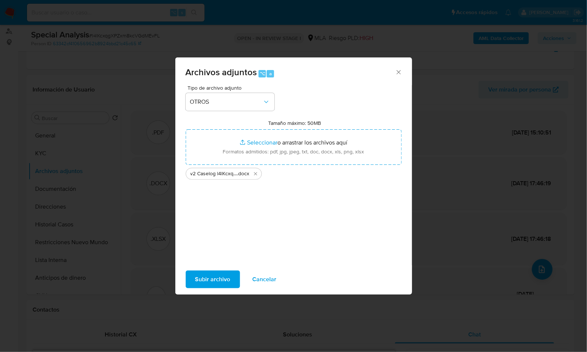
click at [197, 276] on span "Subir archivo" at bounding box center [212, 279] width 35 height 16
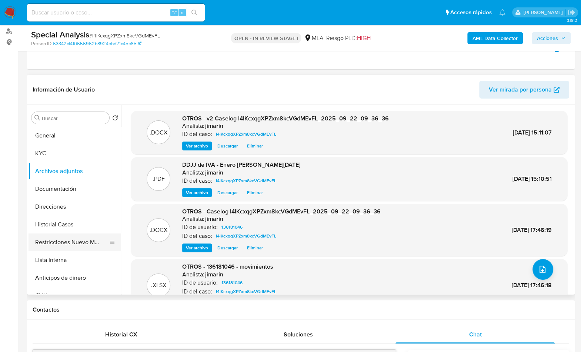
click at [77, 245] on button "Restricciones Nuevo Mundo" at bounding box center [71, 242] width 87 height 18
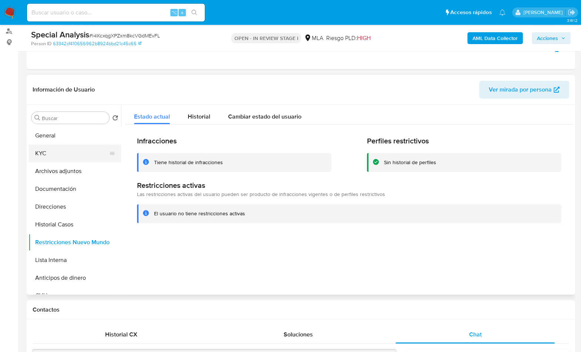
click at [60, 148] on button "KYC" at bounding box center [71, 153] width 87 height 18
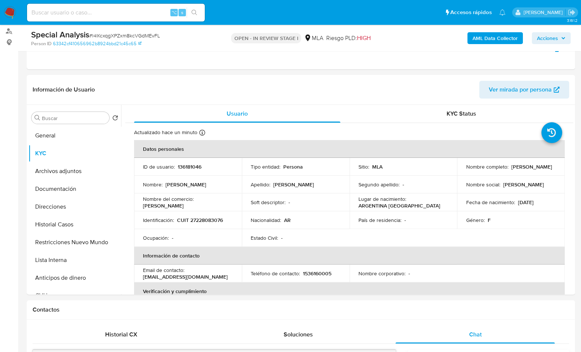
click at [544, 44] on div "AML Data Collector Acciones" at bounding box center [482, 37] width 178 height 17
click at [545, 41] on span "Acciones" at bounding box center [547, 38] width 21 height 12
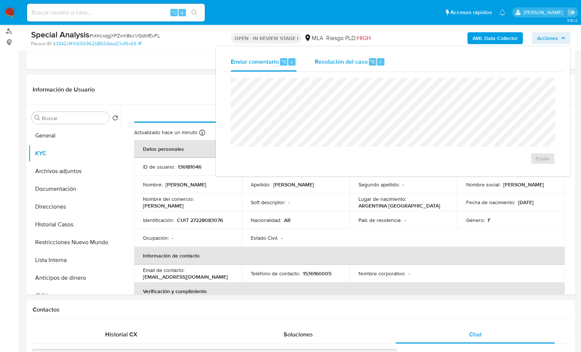
click at [373, 63] on span "⌥" at bounding box center [372, 61] width 6 height 7
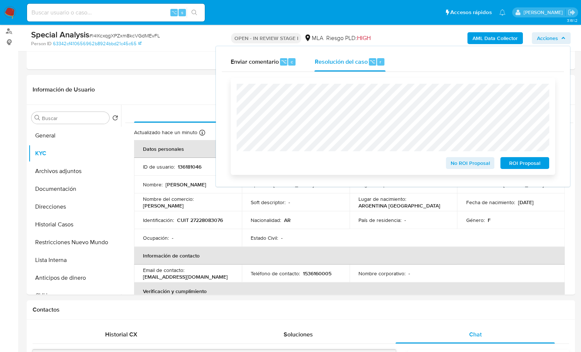
click at [454, 164] on span "No ROI Proposal" at bounding box center [470, 163] width 38 height 10
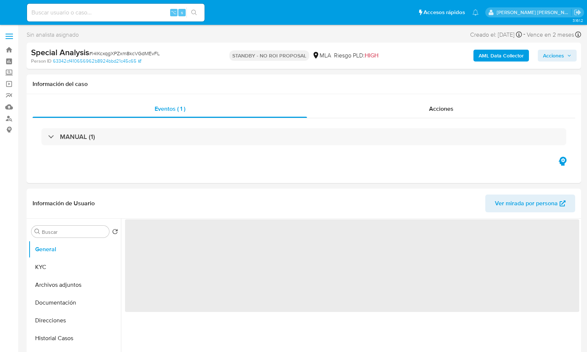
select select "10"
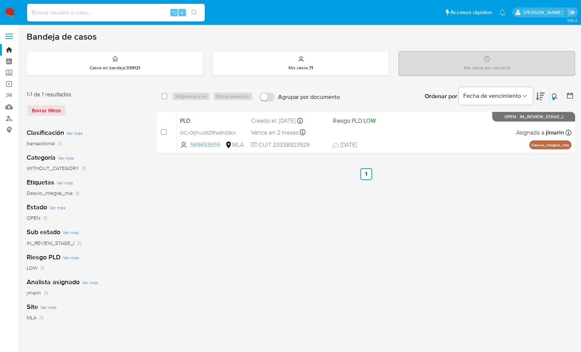
click at [554, 94] on icon at bounding box center [554, 96] width 6 height 6
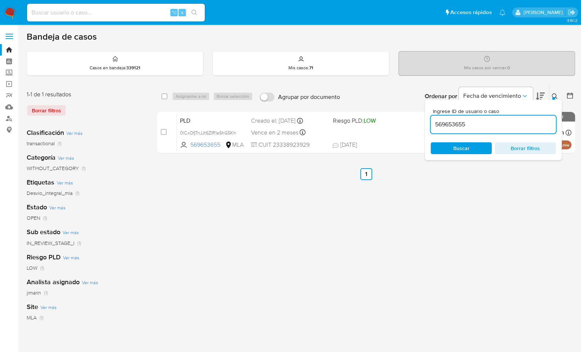
click at [520, 124] on input "569653655" at bounding box center [492, 125] width 125 height 10
type input "306181521"
click at [553, 95] on icon at bounding box center [554, 96] width 6 height 6
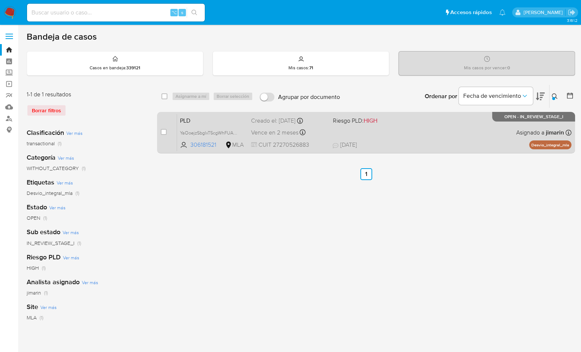
click at [443, 128] on div "PLD YaOoejzSbgIxT5cgWhFUAq8j 306181521 MLA Riesgo PLD: HIGH Creado el: [DATE] C…" at bounding box center [374, 132] width 394 height 37
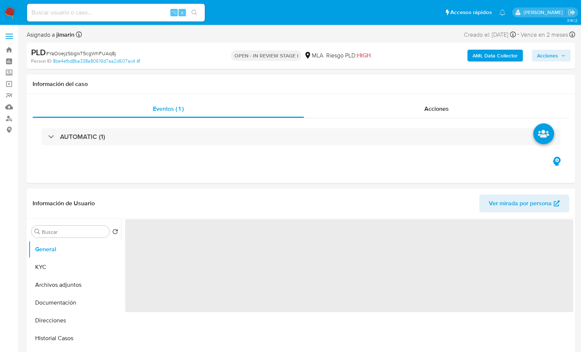
select select "10"
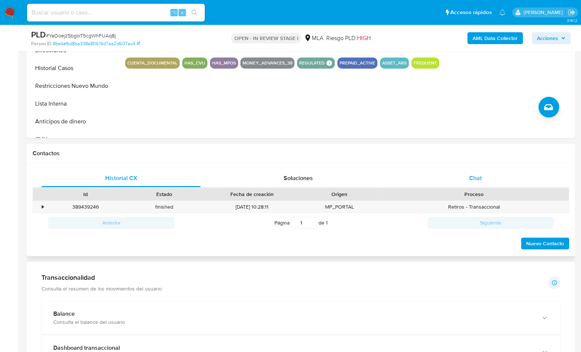
click at [494, 171] on div "Chat" at bounding box center [474, 178] width 159 height 18
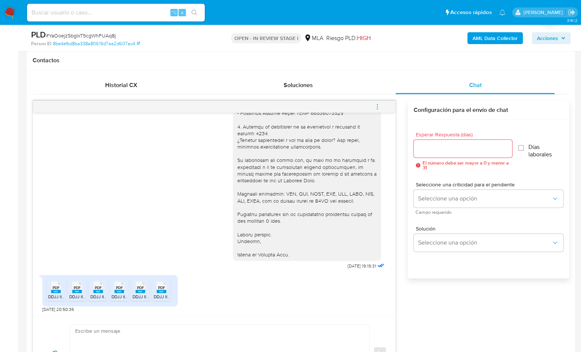
scroll to position [352, 0]
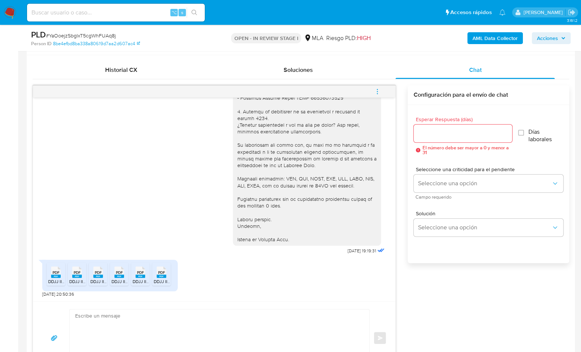
click at [47, 275] on li "PDF PDF DDJJ IIBB 03-25 [PERSON_NAME].pdf" at bounding box center [56, 273] width 19 height 23
click at [73, 275] on rect at bounding box center [77, 275] width 10 height 3
click at [90, 273] on div "PDF PDF" at bounding box center [98, 271] width 16 height 14
click at [120, 273] on span "PDF" at bounding box center [119, 272] width 7 height 5
click at [137, 272] on span "PDF" at bounding box center [140, 272] width 7 height 5
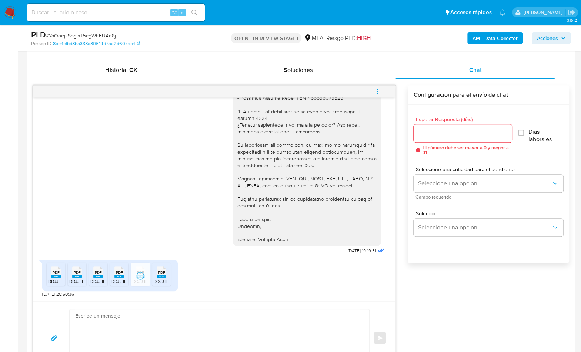
click at [164, 278] on span "DDJJ IIBB 07-25 Mercedes Baigorri.pdf" at bounding box center [191, 281] width 75 height 6
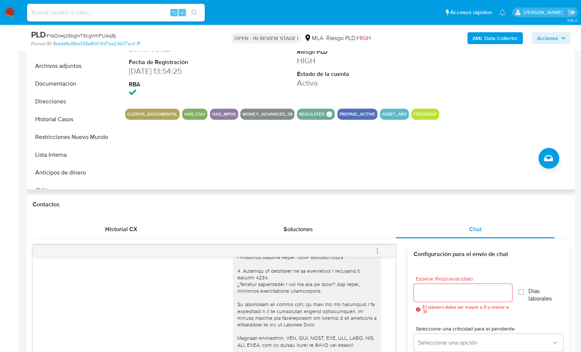
scroll to position [152, 0]
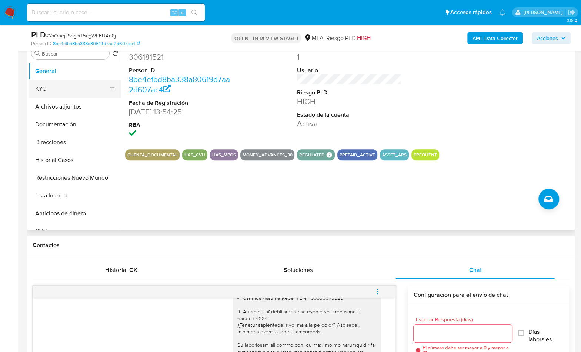
click at [45, 84] on button "KYC" at bounding box center [71, 89] width 87 height 18
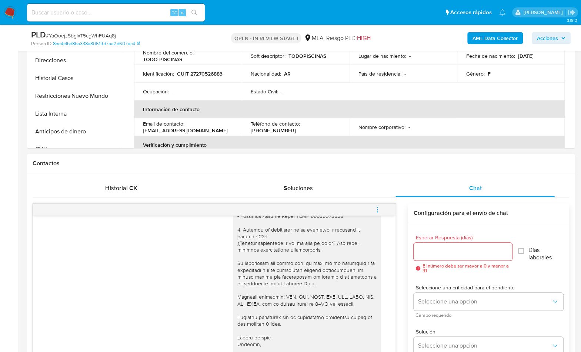
scroll to position [234, 0]
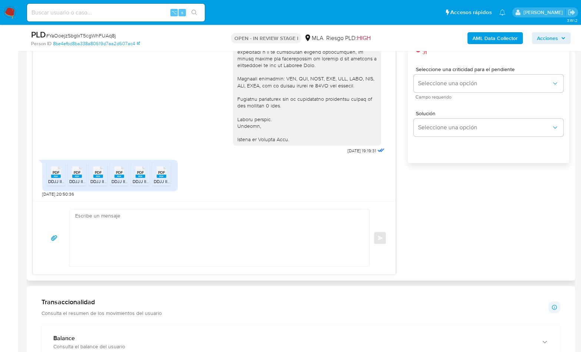
click at [257, 228] on textarea at bounding box center [217, 237] width 285 height 57
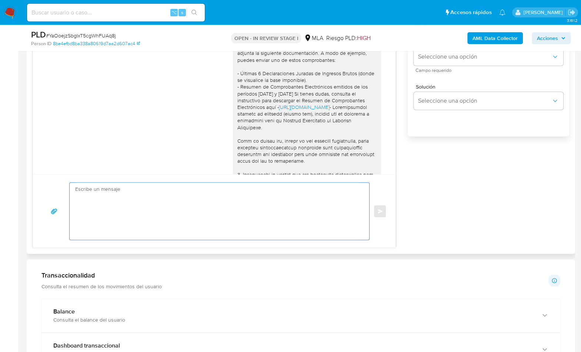
scroll to position [503, 0]
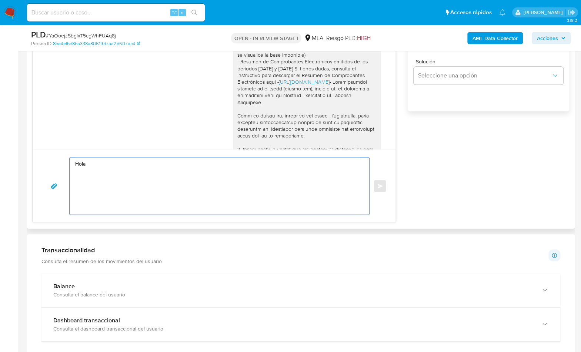
paste textarea "DIAZ GUTIERREZ MARCOS MIGUEL"
click at [81, 178] on textarea "Hola Mercedes, Miuchas gracias por tu respuesta, sin e" at bounding box center [217, 185] width 285 height 57
click at [181, 177] on textarea "Hola Mercedes, Muchas gracias por tu respuesta, sin e" at bounding box center [217, 185] width 285 height 57
paste textarea "DIAZ GUTIERREZ MARCOS MIGUEL"
paste textarea "20267710032"
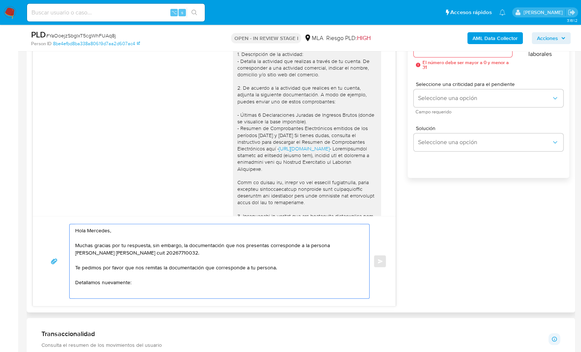
scroll to position [436, 0]
click at [295, 110] on div "Hola, En función de las operaciones registradas en tu cuenta de Mercado Pago, n…" at bounding box center [306, 209] width 139 height 397
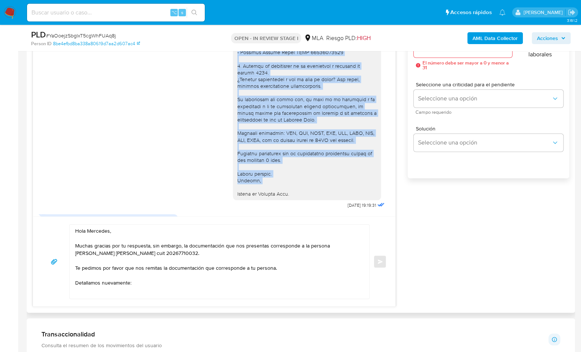
scroll to position [794, 0]
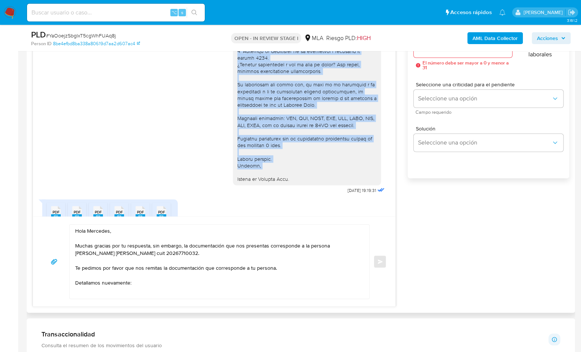
drag, startPoint x: 230, startPoint y: 90, endPoint x: 305, endPoint y: 202, distance: 135.3
copy div "1. Descripción de la actividad: - Detalla la actividad que realizas a través de…"
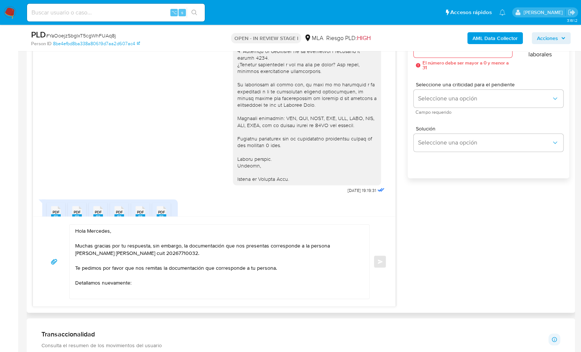
click at [96, 292] on textarea "Hola Mercedes, Muchas gracias por tu respuesta, sin embargo, la documentación q…" at bounding box center [217, 261] width 285 height 74
paste textarea "1. Descripción de la actividad: - Detalla la actividad que realizas a través de…"
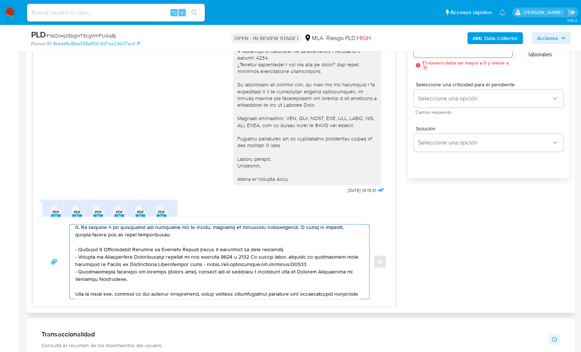
scroll to position [122, 0]
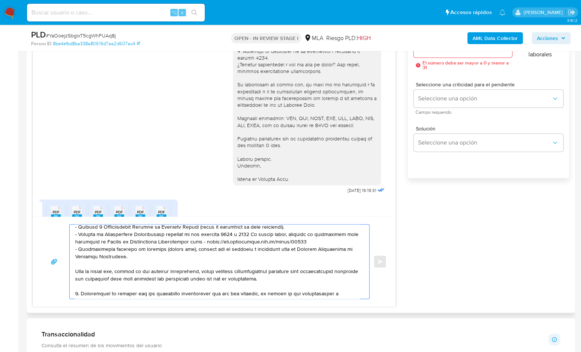
click at [297, 275] on textarea at bounding box center [217, 261] width 285 height 74
type textarea "Hola Mercedes, Muchas gracias por tu respuesta, sin embargo, la documentación q…"
click at [290, 283] on textarea at bounding box center [217, 261] width 285 height 74
click at [290, 279] on textarea at bounding box center [217, 261] width 285 height 74
click at [290, 276] on textarea at bounding box center [217, 261] width 285 height 74
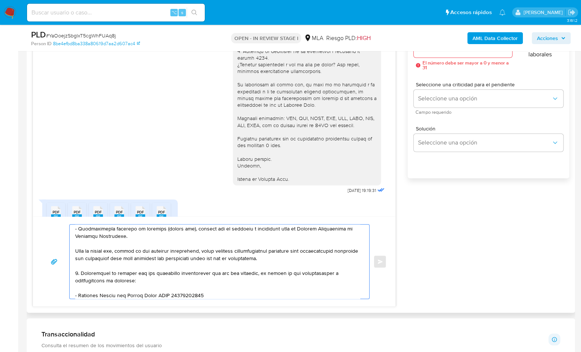
scroll to position [149, 0]
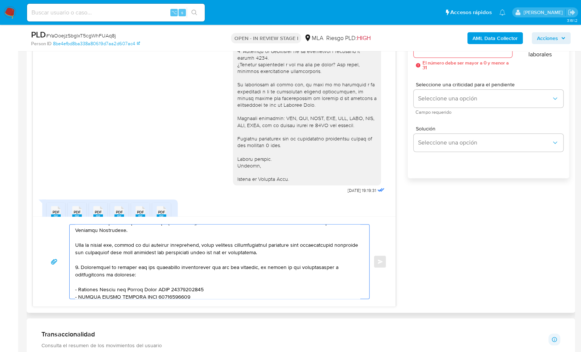
click at [302, 249] on textarea at bounding box center [217, 261] width 285 height 74
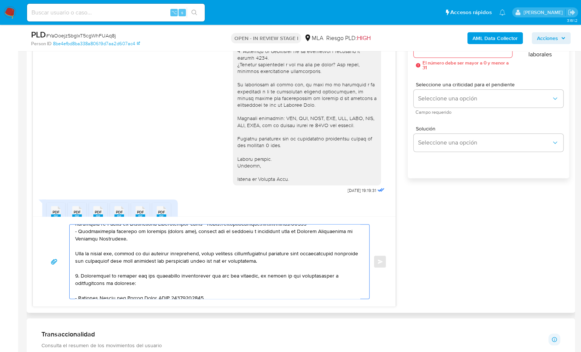
scroll to position [166, 0]
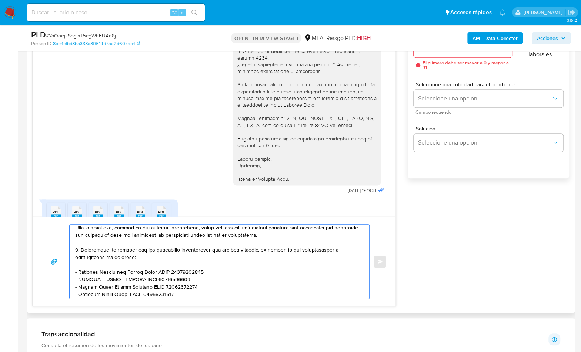
click at [455, 257] on div "17/09/2025 14:42:11 Hola, Esperamos que te encuentres muy bien. Te consultamos …" at bounding box center [301, 153] width 536 height 306
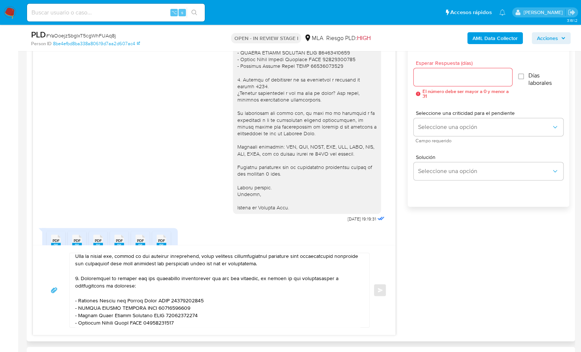
scroll to position [366, 0]
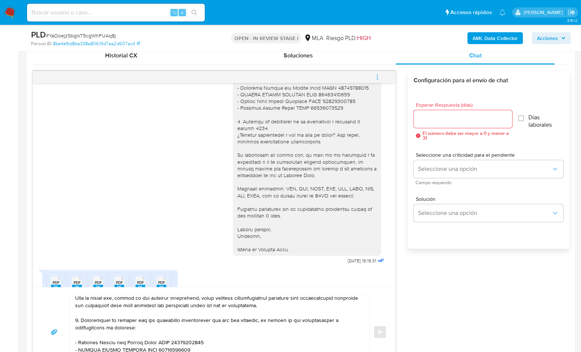
click at [431, 114] on input "Esperar Respuesta (días)" at bounding box center [462, 119] width 98 height 10
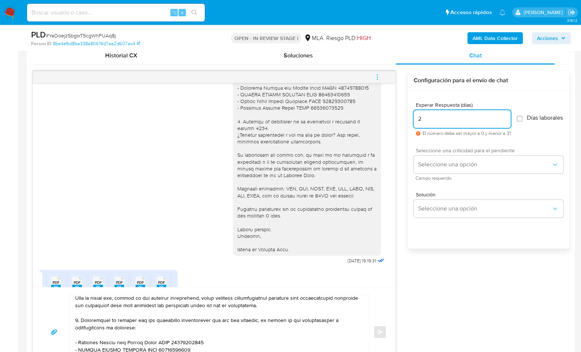
type input "2"
click at [449, 177] on div "Seleccione una criticidad para el pendiente Seleccione una opción Campo requeri…" at bounding box center [488, 164] width 150 height 32
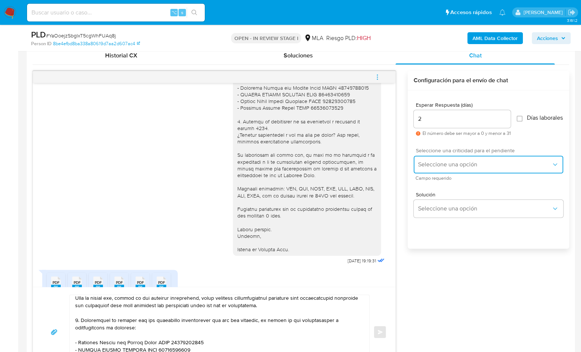
click at [449, 167] on span "Seleccione una opción" at bounding box center [484, 164] width 133 height 7
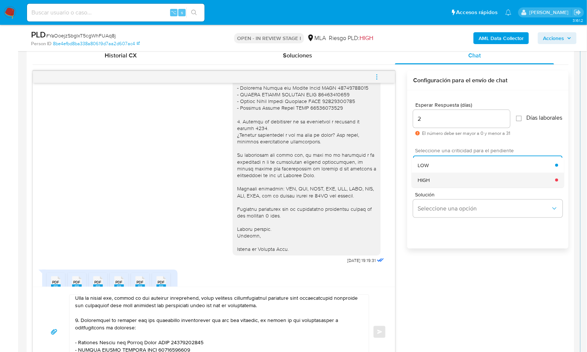
click at [439, 178] on div "HIGH" at bounding box center [487, 179] width 138 height 15
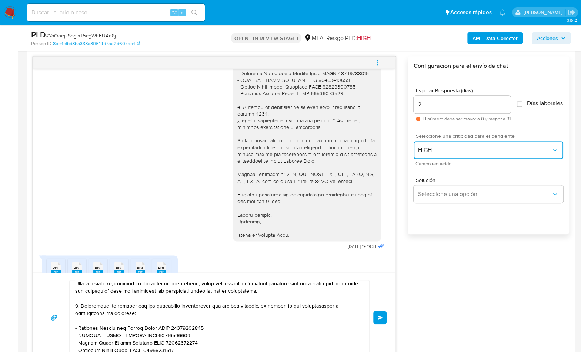
scroll to position [382, 0]
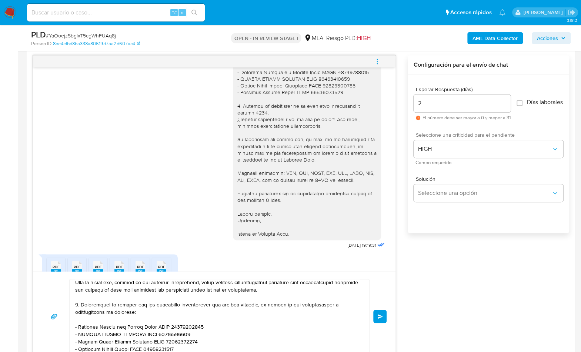
click at [375, 318] on button "Enviar" at bounding box center [379, 315] width 13 height 13
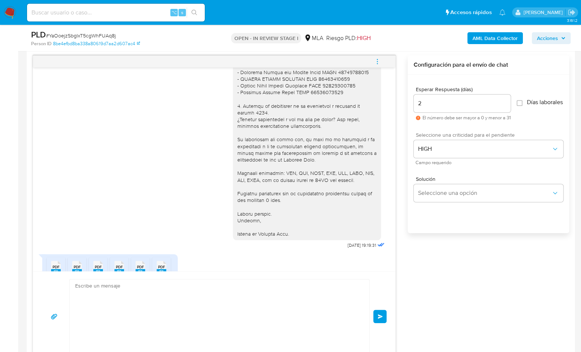
scroll to position [1292, 0]
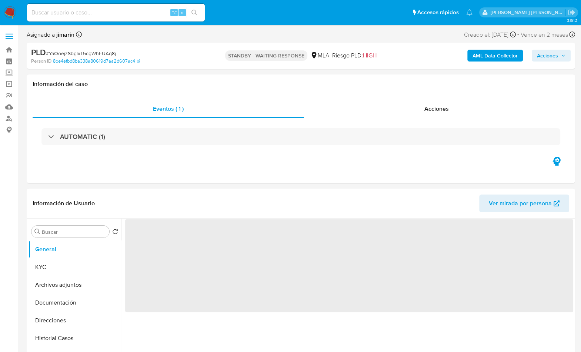
select select "10"
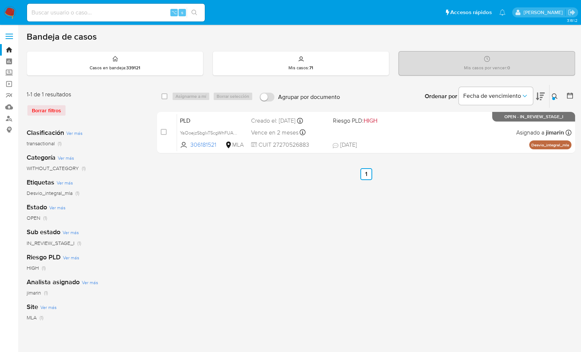
click at [554, 96] on icon at bounding box center [554, 96] width 6 height 6
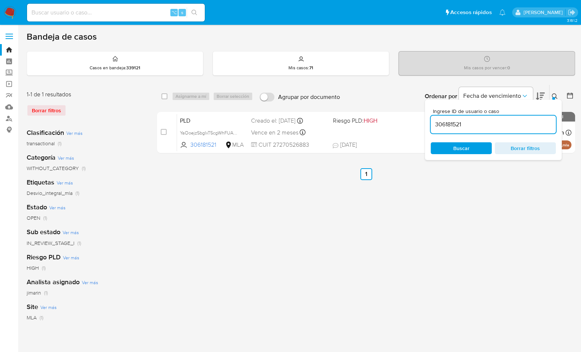
click at [518, 138] on div "Ingrese ID de usuario o caso 306181521 Buscar Borrar filtros" at bounding box center [492, 130] width 137 height 60
click at [515, 131] on div "306181521" at bounding box center [492, 124] width 125 height 18
click at [514, 126] on input "306181521" at bounding box center [492, 125] width 125 height 10
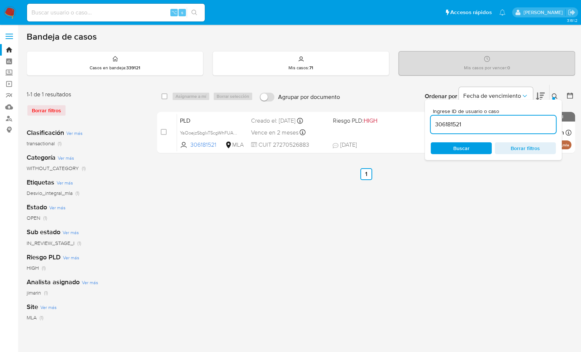
paste input "413616917"
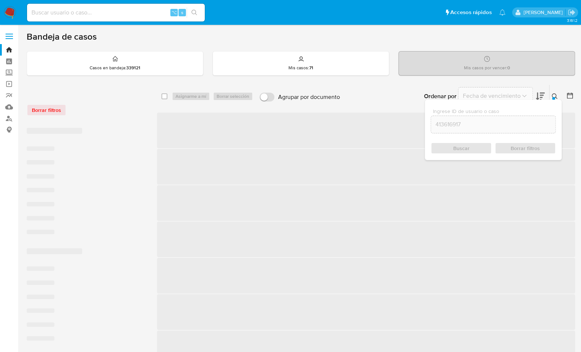
click at [554, 97] on icon at bounding box center [554, 96] width 6 height 6
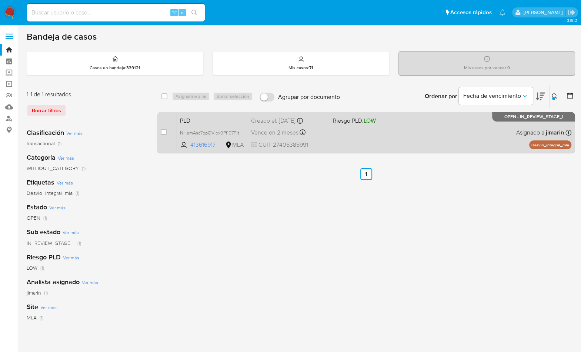
click at [447, 140] on div "PLD NHemAsc7bpOVlox0Pf107F1t 413616917 MLA Riesgo PLD: LOW Creado el: 12/09/202…" at bounding box center [374, 132] width 394 height 37
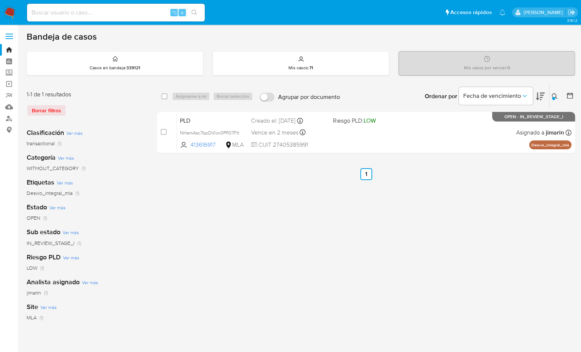
click at [399, 35] on div "Bandeja de casos" at bounding box center [301, 36] width 548 height 11
click at [553, 95] on icon at bounding box center [554, 96] width 6 height 6
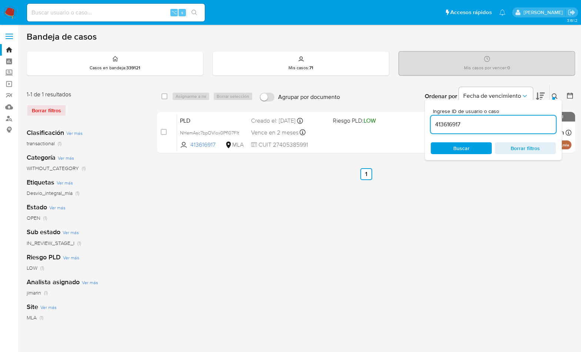
click at [502, 133] on div "Ingrese ID de usuario o caso 413616917 Buscar Borrar filtros" at bounding box center [492, 130] width 137 height 60
click at [501, 122] on input "413616917" at bounding box center [492, 125] width 125 height 10
paste input "1114074418"
type input "1114074418"
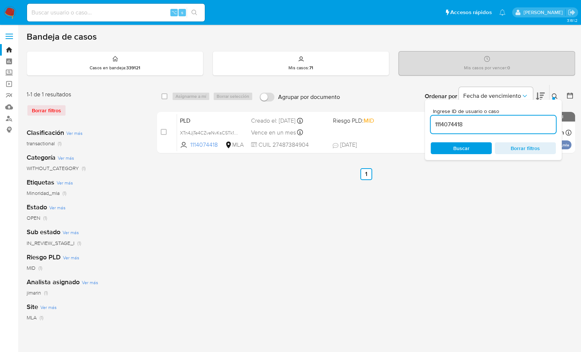
click at [549, 95] on button at bounding box center [555, 96] width 12 height 9
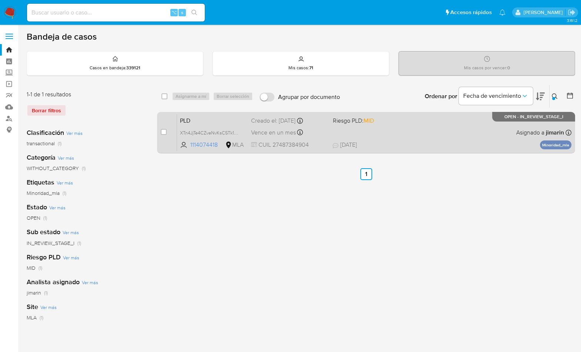
click at [492, 136] on div "PLD XTn4JjTe4CZveNvKsC5Tk1YR 1114074418 MLA Riesgo PLD: MID Creado el: 12/09/20…" at bounding box center [374, 132] width 394 height 37
click at [163, 132] on input "checkbox" at bounding box center [164, 132] width 6 height 6
checkbox input "true"
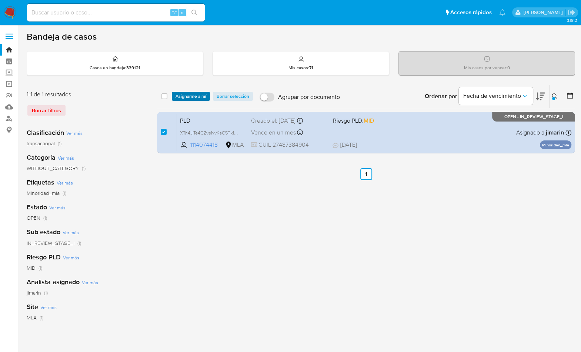
click at [191, 93] on span "Asignarme a mí" at bounding box center [190, 96] width 31 height 7
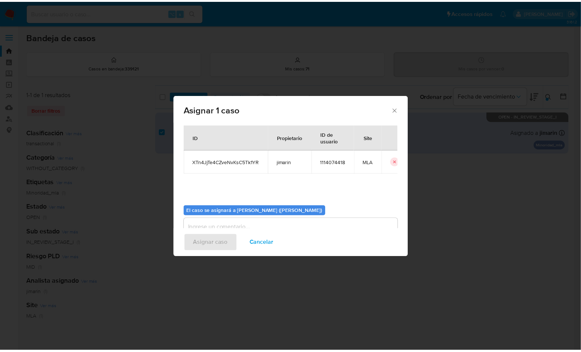
scroll to position [38, 0]
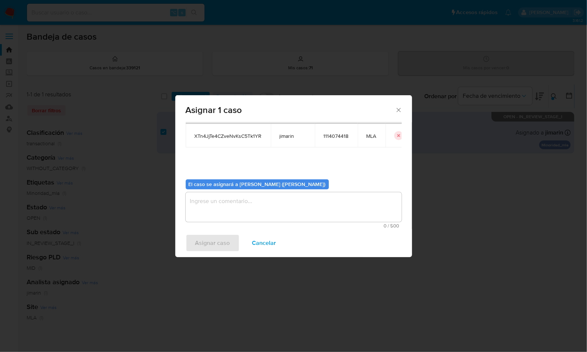
click at [241, 203] on textarea "assign-modal" at bounding box center [294, 207] width 216 height 30
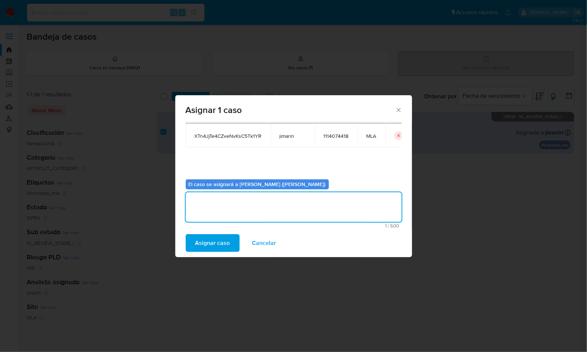
click at [225, 248] on span "Asignar caso" at bounding box center [212, 243] width 35 height 16
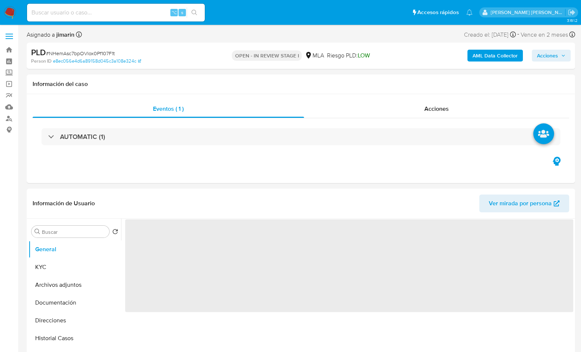
select select "10"
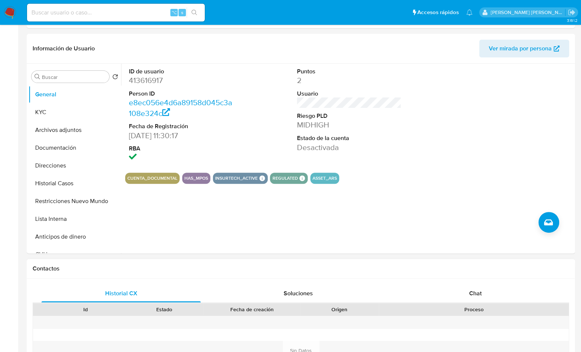
scroll to position [335, 0]
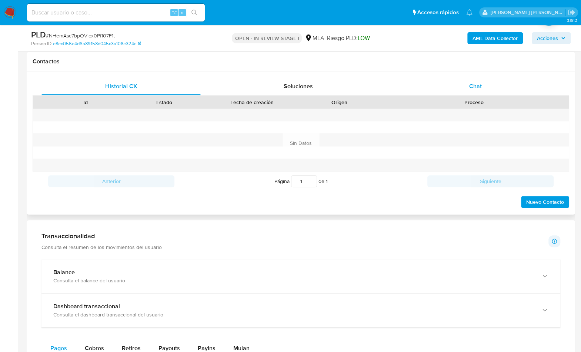
click at [481, 84] on div "Chat" at bounding box center [474, 86] width 159 height 18
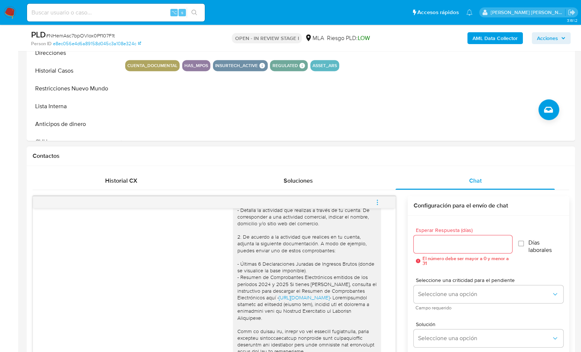
scroll to position [237, 0]
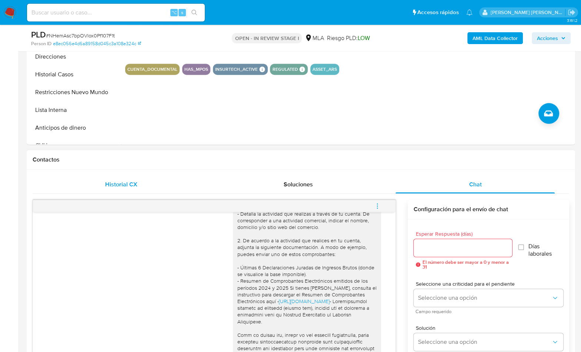
click at [178, 185] on div "Historial CX" at bounding box center [120, 184] width 159 height 18
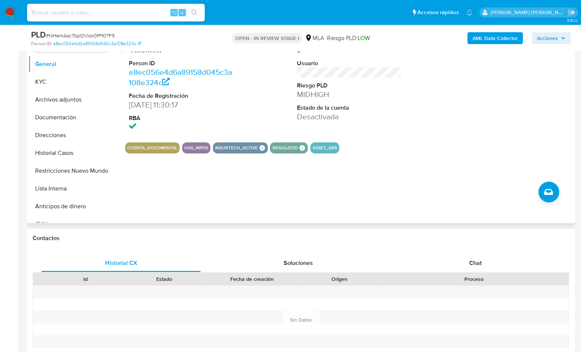
scroll to position [111, 0]
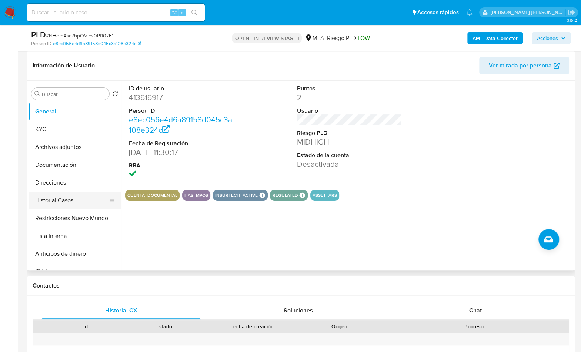
drag, startPoint x: 76, startPoint y: 212, endPoint x: 77, endPoint y: 205, distance: 6.5
click at [76, 212] on button "Restricciones Nuevo Mundo" at bounding box center [74, 218] width 93 height 18
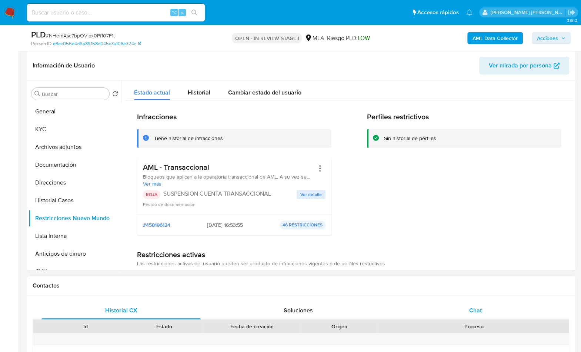
click at [460, 312] on div "Chat" at bounding box center [474, 310] width 159 height 18
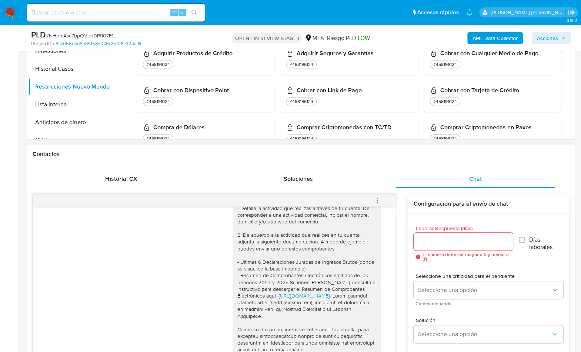
scroll to position [244, 0]
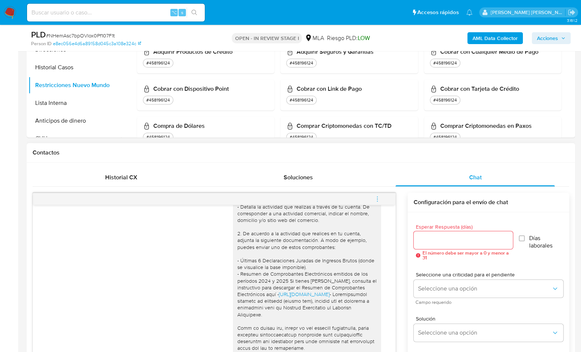
click at [386, 201] on button "menu-action" at bounding box center [377, 199] width 24 height 18
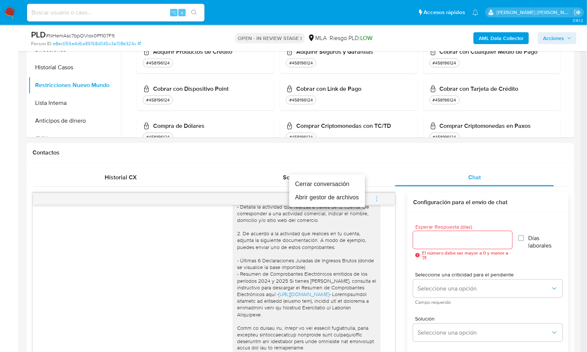
click at [327, 182] on li "Cerrar conversación" at bounding box center [327, 183] width 76 height 13
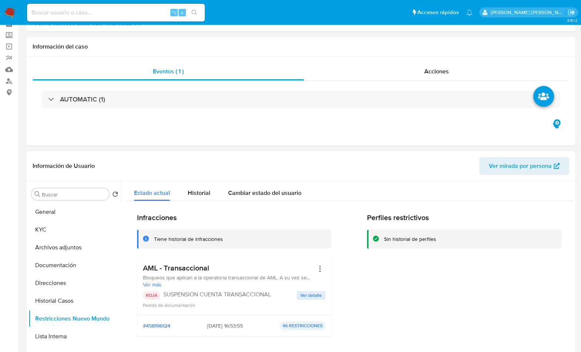
scroll to position [0, 0]
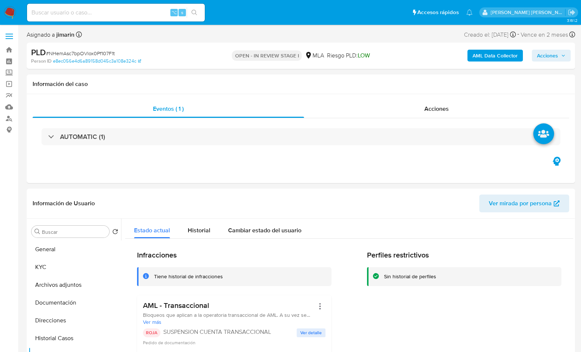
click at [490, 57] on b "AML Data Collector" at bounding box center [494, 56] width 45 height 12
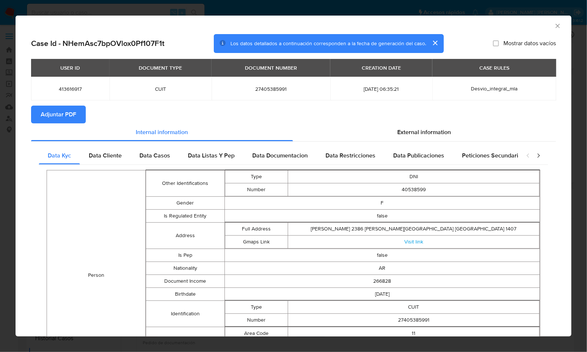
click at [69, 115] on span "Adjuntar PDF" at bounding box center [59, 114] width 36 height 16
click at [554, 28] on icon "Cerrar ventana" at bounding box center [557, 25] width 7 height 7
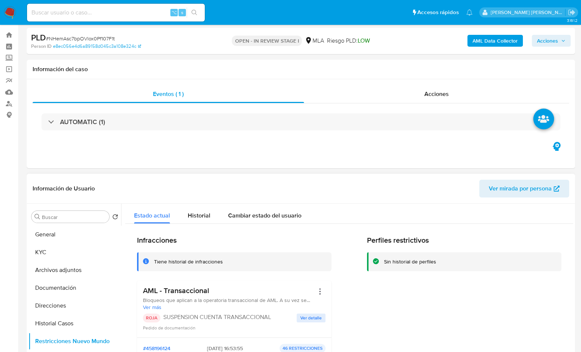
scroll to position [15, 0]
click at [75, 261] on button "Archivos adjuntos" at bounding box center [71, 270] width 87 height 18
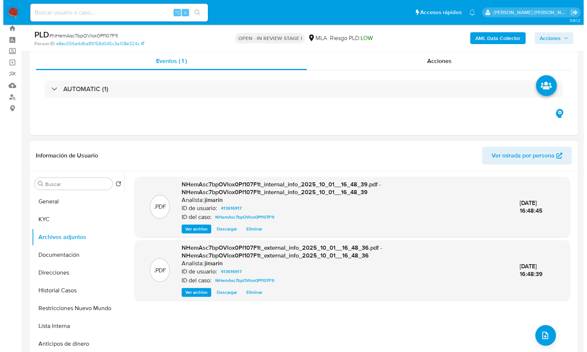
scroll to position [73, 0]
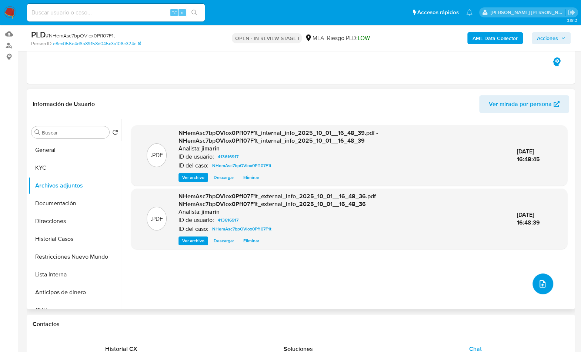
click at [538, 286] on span "upload-file" at bounding box center [542, 283] width 9 height 9
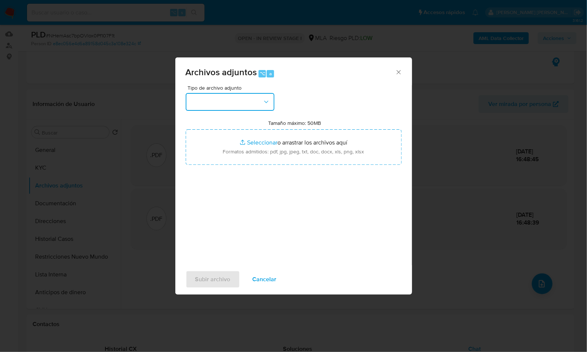
click at [237, 107] on button "button" at bounding box center [230, 102] width 89 height 18
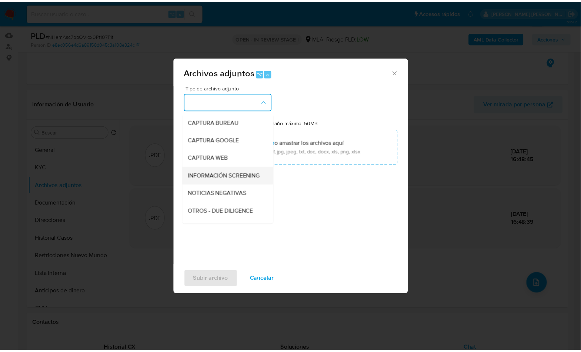
scroll to position [54, 0]
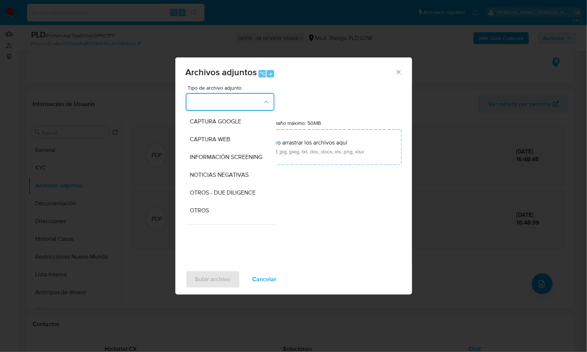
drag, startPoint x: 206, startPoint y: 211, endPoint x: 214, endPoint y: 208, distance: 8.1
click at [206, 211] on div "OTROS" at bounding box center [227, 210] width 75 height 18
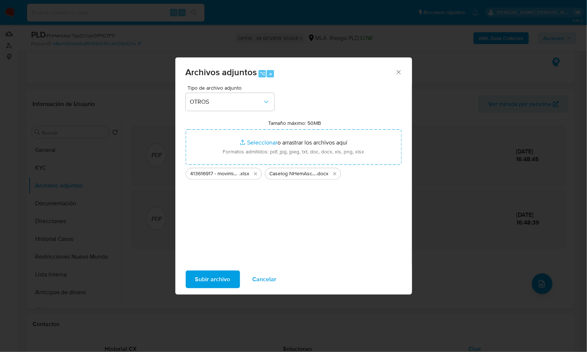
click at [212, 278] on span "Subir archivo" at bounding box center [212, 279] width 35 height 16
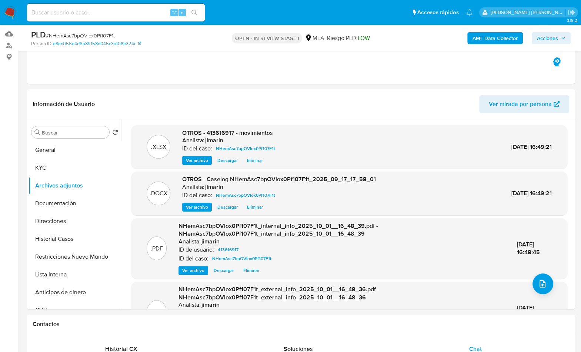
click at [557, 40] on span "Acciones" at bounding box center [547, 38] width 21 height 12
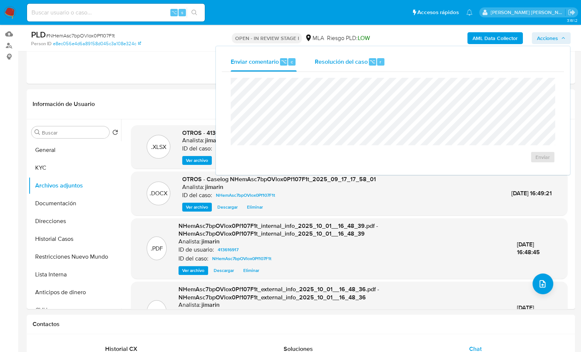
click at [352, 65] on span "Resolución del caso" at bounding box center [340, 61] width 53 height 9
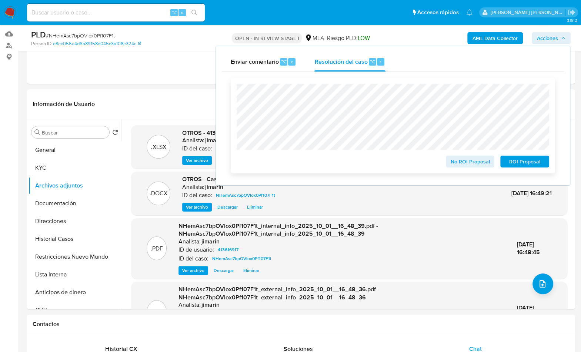
click at [525, 162] on span "ROI Proposal" at bounding box center [524, 161] width 38 height 10
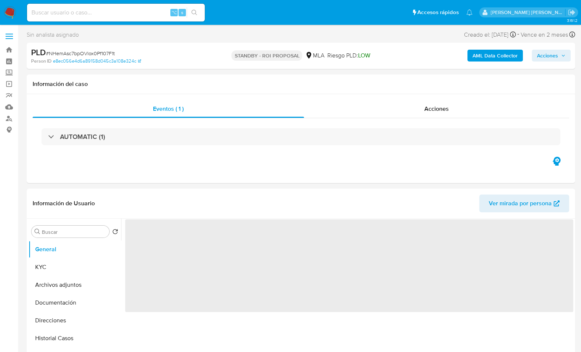
select select "10"
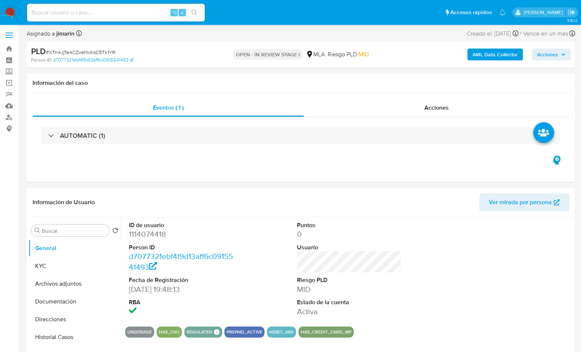
scroll to position [245, 0]
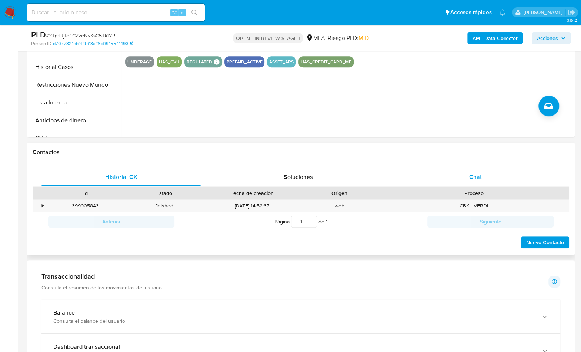
click at [471, 177] on span "Chat" at bounding box center [475, 176] width 13 height 9
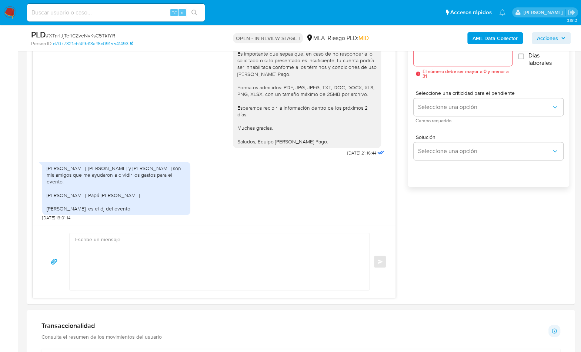
scroll to position [417, 0]
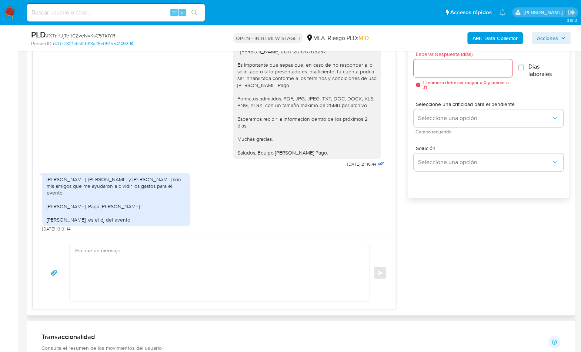
click at [238, 271] on textarea at bounding box center [217, 272] width 285 height 57
paste textarea "Hola! Queremos informarte que el uso de la cuenta es personal y no se deben can…"
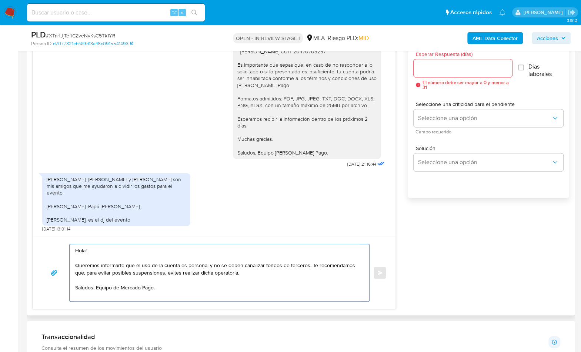
click at [151, 289] on textarea "Hola! Queremos informarte que el uso de la cuenta es personal y no se deben can…" at bounding box center [217, 272] width 285 height 57
click at [264, 274] on textarea "Hola! Queremos informarte que el uso de la cuenta es personal y no se deben can…" at bounding box center [217, 272] width 285 height 57
click at [89, 250] on textarea "Hola! Queremos informarte que el uso de la cuenta es personal y no se deben can…" at bounding box center [217, 272] width 285 height 57
click at [76, 265] on textarea "Hola! Queremos informarte que el uso de la cuenta es personal y no se deben can…" at bounding box center [217, 272] width 285 height 57
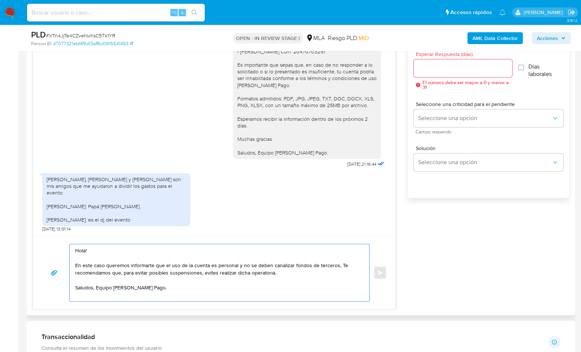
click at [296, 274] on textarea "Hola! En este caso queremos informarte que el uso de la cuenta es personal y no…" at bounding box center [217, 272] width 285 height 57
type textarea "Hola! En este caso queremos informarte que el uso de la cuenta es personal y no…"
click at [443, 67] on input "Esperar Respuesta (días)" at bounding box center [462, 68] width 98 height 10
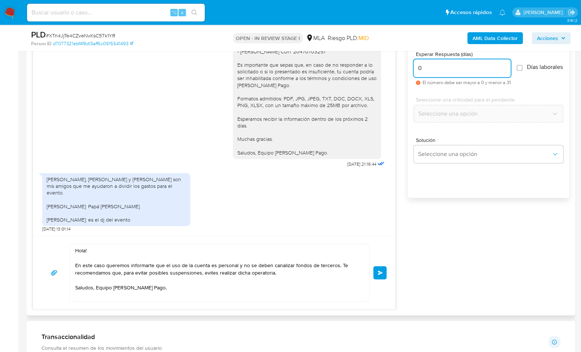
type input "0"
click at [372, 273] on div "Hola! En este caso queremos informarte que el uso de la cuenta es personal y no…" at bounding box center [214, 273] width 345 height 58
click at [375, 273] on button "Enviar" at bounding box center [379, 272] width 13 height 13
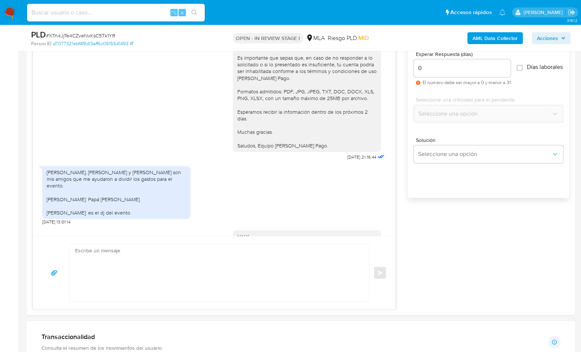
scroll to position [573, 0]
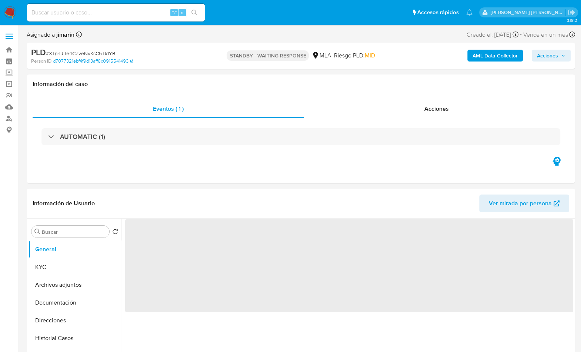
select select "10"
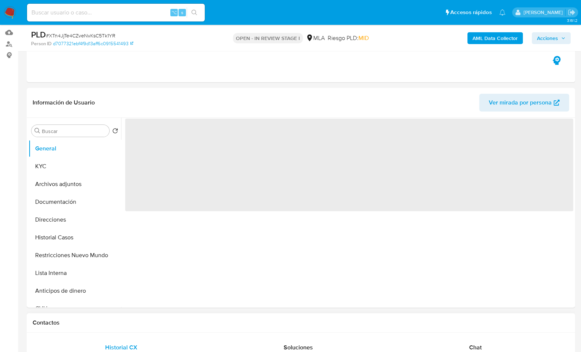
scroll to position [223, 0]
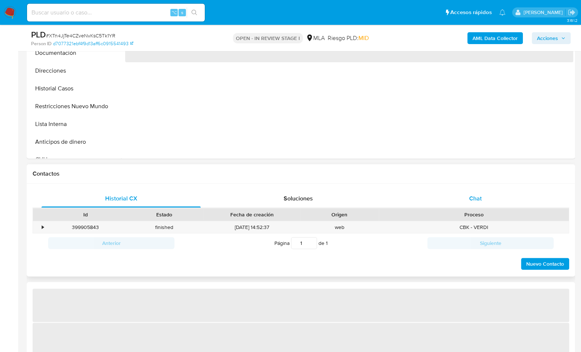
select select "10"
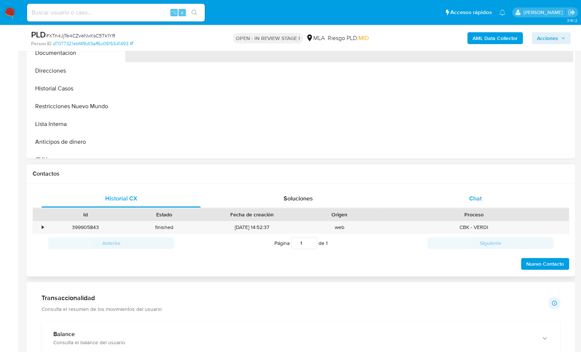
click at [488, 200] on div "Chat" at bounding box center [474, 198] width 159 height 18
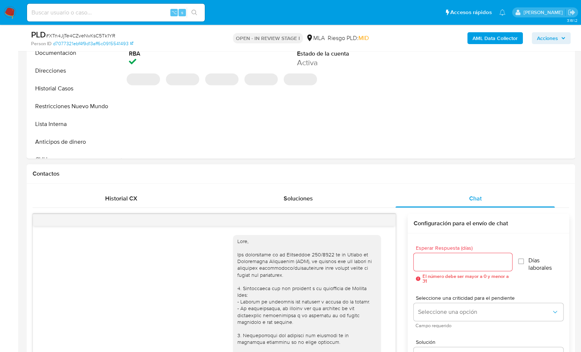
scroll to position [573, 0]
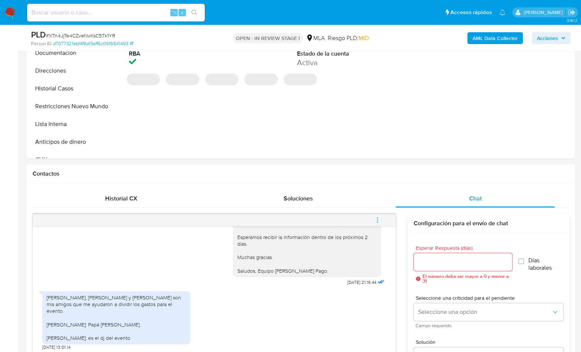
click at [382, 221] on button "menu-action" at bounding box center [377, 220] width 24 height 18
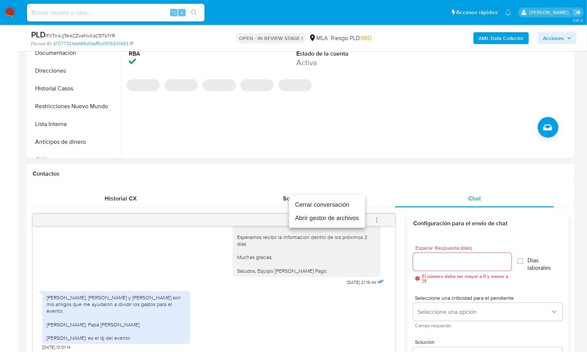
click at [345, 209] on li "Cerrar conversación" at bounding box center [327, 204] width 76 height 13
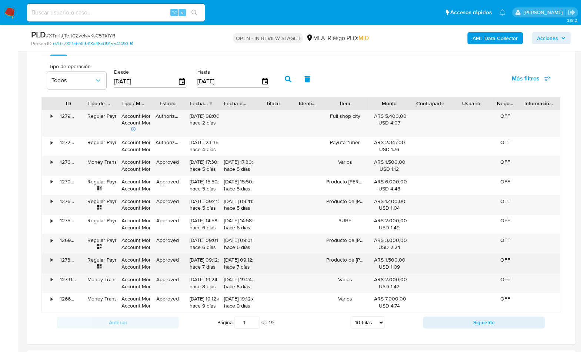
scroll to position [820, 0]
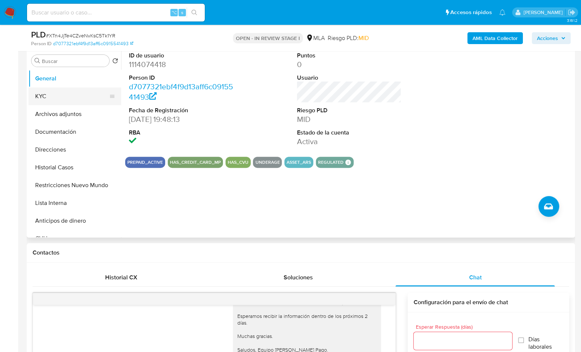
click at [61, 100] on button "KYC" at bounding box center [71, 96] width 87 height 18
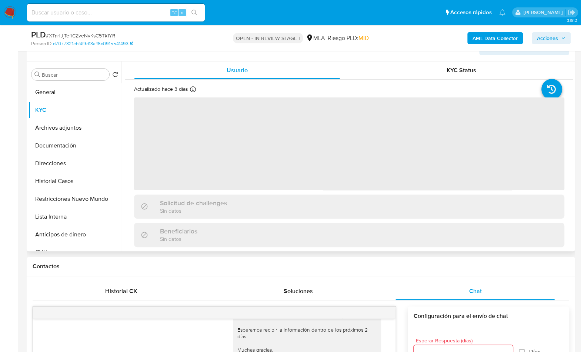
scroll to position [88, 0]
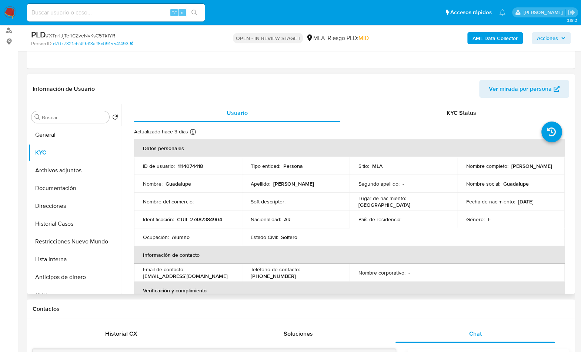
click at [530, 201] on p "12/05/2008" at bounding box center [525, 201] width 16 height 7
click at [91, 121] on div "Buscar" at bounding box center [70, 117] width 78 height 12
click at [91, 119] on input "Buscar" at bounding box center [74, 117] width 64 height 7
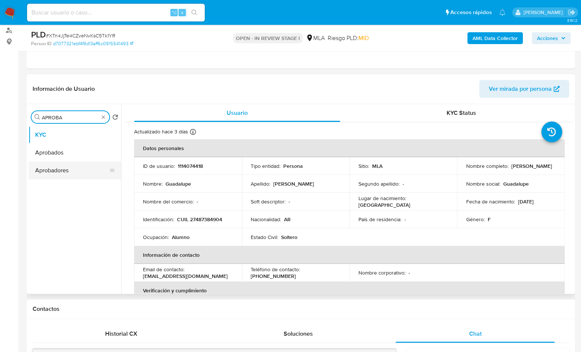
type input "APROBA"
click at [64, 169] on button "Aprobadores" at bounding box center [74, 170] width 93 height 18
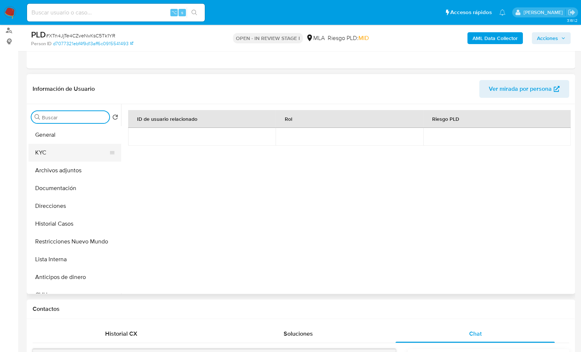
click at [70, 153] on button "KYC" at bounding box center [71, 153] width 87 height 18
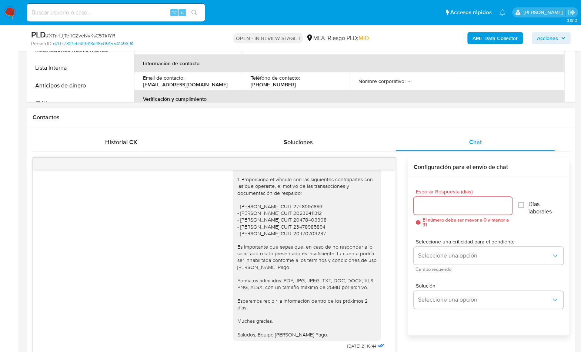
scroll to position [444, 0]
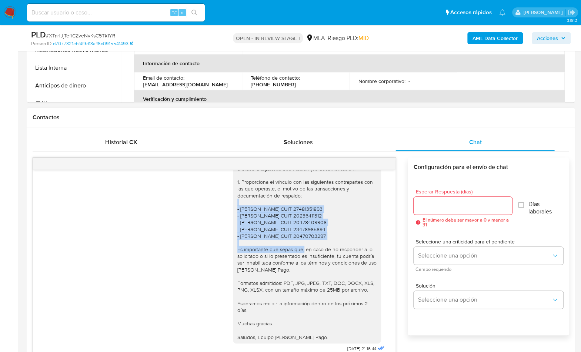
drag, startPoint x: 234, startPoint y: 215, endPoint x: 336, endPoint y: 242, distance: 105.3
click at [336, 242] on div "Hola Guadalupe, En función de las operaciones registradas en tu cuenta de Merca…" at bounding box center [306, 239] width 139 height 202
copy div "Juan Ignacio Pafumi Tosini CUIT 27481351893 - Roman Javier Stanicich CUIT 20236…"
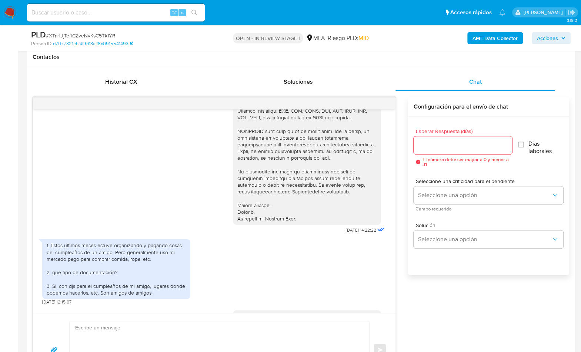
scroll to position [208, 0]
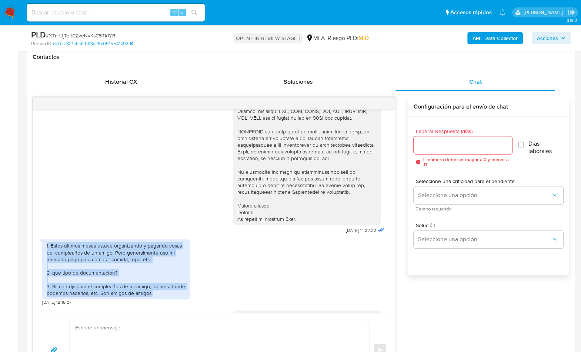
drag, startPoint x: 47, startPoint y: 252, endPoint x: 162, endPoint y: 299, distance: 124.5
click at [162, 296] on div "1. Estos últimos meses estuve organizando y pagando cosas del cumpleaños de un …" at bounding box center [116, 269] width 139 height 54
copy div "1. Estos últimos meses estuve organizando y pagando cosas del cumpleaños de un …"
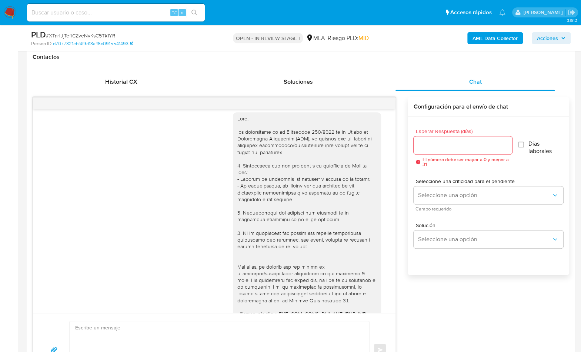
scroll to position [0, 0]
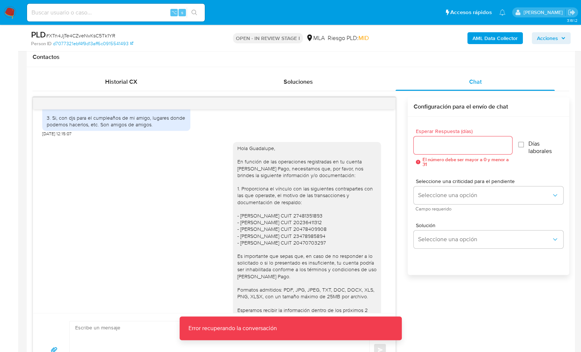
click at [122, 219] on div "Hola Guadalupe, En función de las operaciones registradas en tu cuenta de Merca…" at bounding box center [214, 249] width 344 height 224
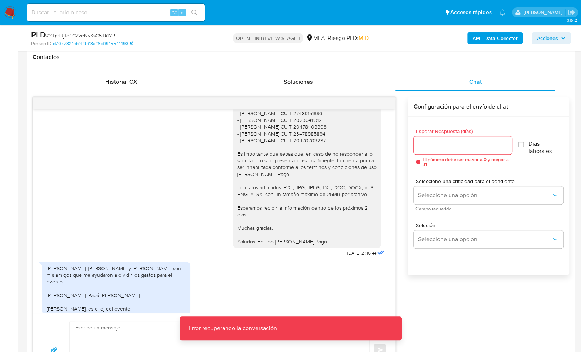
scroll to position [569, 0]
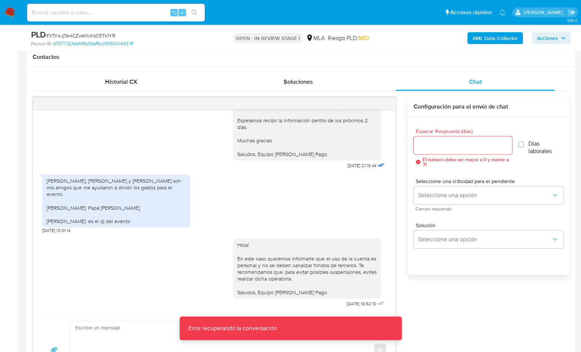
click at [48, 190] on div "Juan ignacio pafumi tosini, mirko stanicich y valentina vitelli son mis amigos …" at bounding box center [116, 200] width 139 height 47
drag, startPoint x: 47, startPoint y: 184, endPoint x: 138, endPoint y: 225, distance: 99.5
click at [138, 224] on div "Juan ignacio pafumi tosini, mirko stanicich y valentina vitelli son mis amigos …" at bounding box center [116, 200] width 139 height 47
copy div "Juan ignacio pafumi tosini, mirko stanicich y valentina vitelli son mis amigos …"
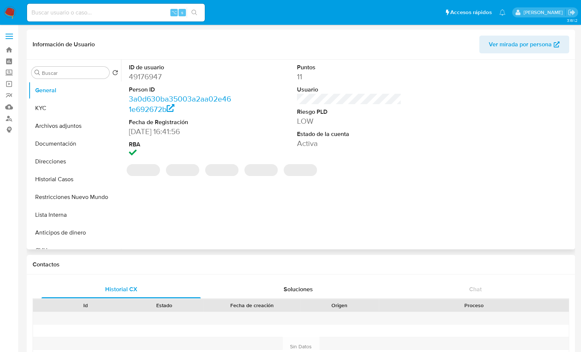
select select "10"
click at [56, 108] on button "KYC" at bounding box center [71, 108] width 87 height 18
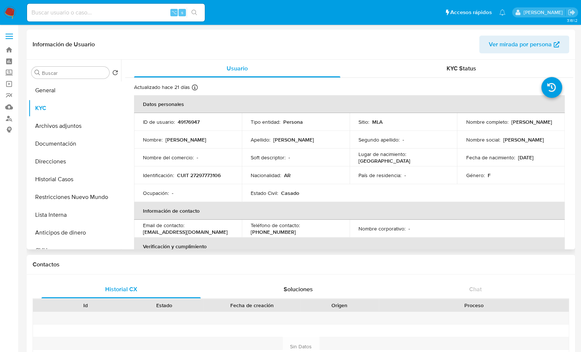
drag, startPoint x: 463, startPoint y: 125, endPoint x: 525, endPoint y: 127, distance: 61.8
click at [525, 127] on td "Nombre completo : [PERSON_NAME]" at bounding box center [511, 122] width 108 height 18
copy p "[PERSON_NAME]"
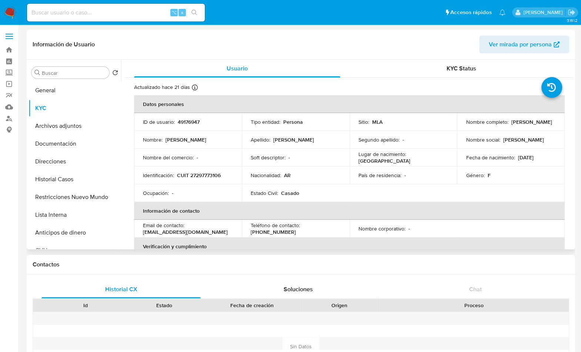
click at [222, 175] on div "Identificación : CUIT 27297773106" at bounding box center [188, 175] width 90 height 7
click at [202, 177] on p "CUIT 27297773106" at bounding box center [199, 175] width 44 height 7
copy p "27297773106"
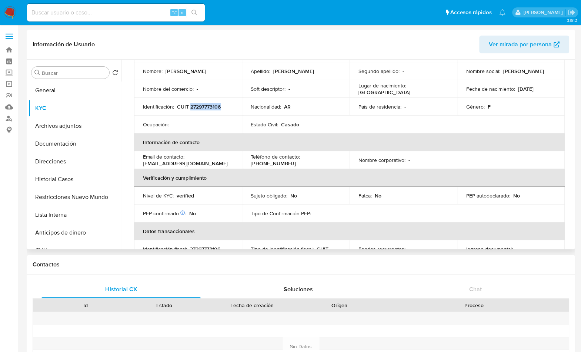
scroll to position [151, 0]
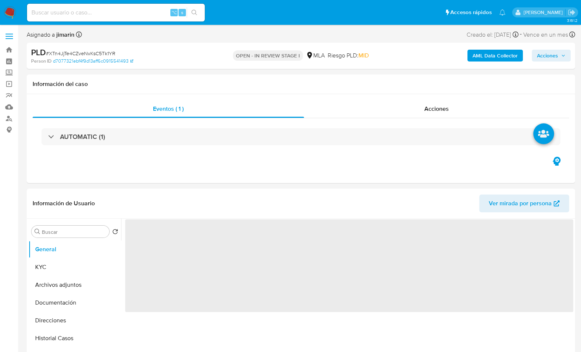
select select "10"
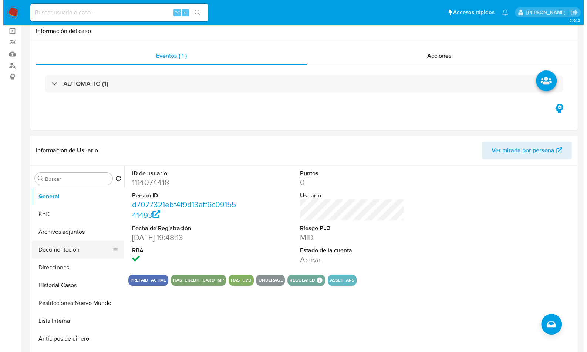
scroll to position [61, 0]
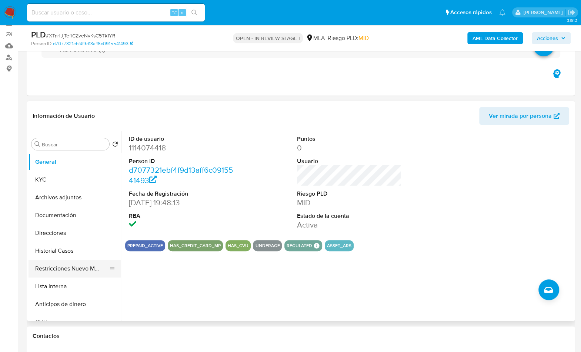
click at [74, 269] on button "Restricciones Nuevo Mundo" at bounding box center [71, 268] width 87 height 18
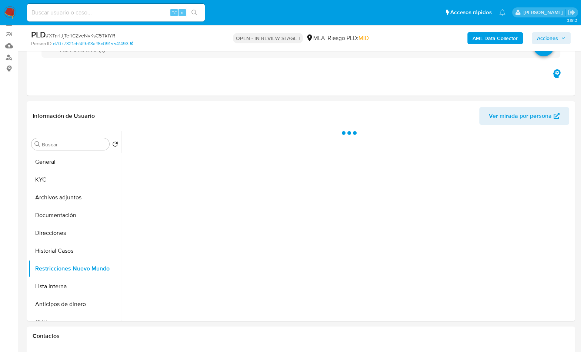
click at [475, 33] on b "AML Data Collector" at bounding box center [494, 38] width 45 height 12
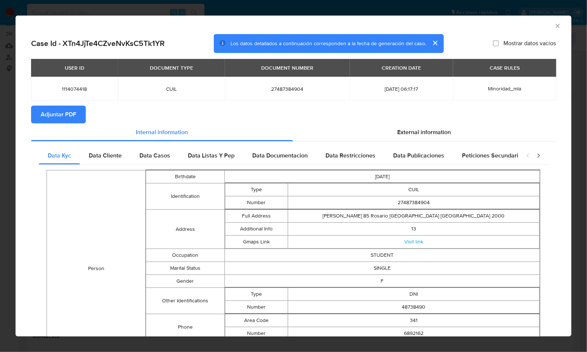
click at [65, 115] on span "Adjuntar PDF" at bounding box center [59, 114] width 36 height 16
click at [553, 21] on div "AML Data Collector" at bounding box center [294, 25] width 556 height 19
click at [554, 23] on icon "Cerrar ventana" at bounding box center [557, 25] width 7 height 7
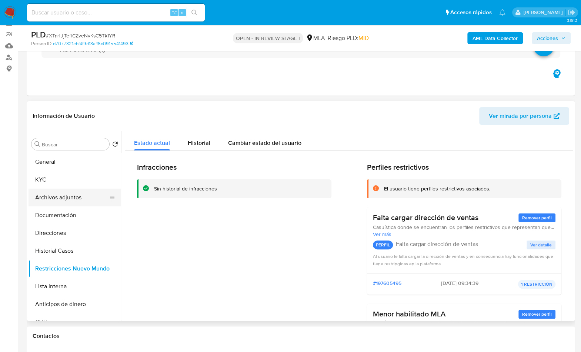
click at [83, 204] on button "Archivos adjuntos" at bounding box center [71, 197] width 87 height 18
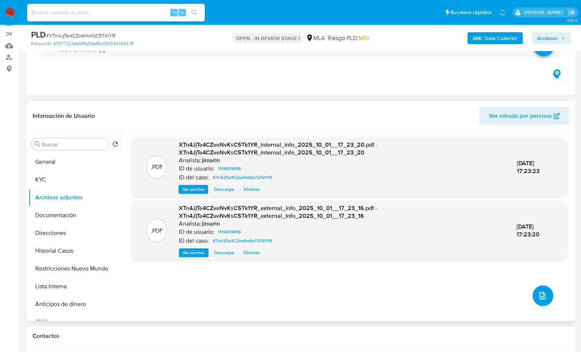
click at [549, 297] on button "upload-file" at bounding box center [542, 295] width 21 height 21
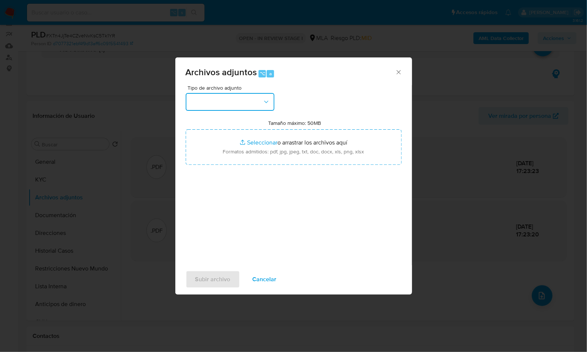
click at [244, 107] on button "button" at bounding box center [230, 102] width 89 height 18
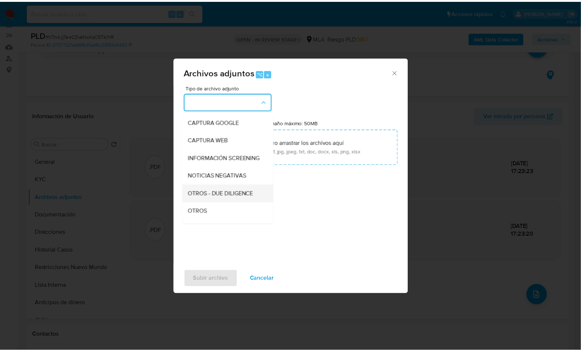
scroll to position [58, 0]
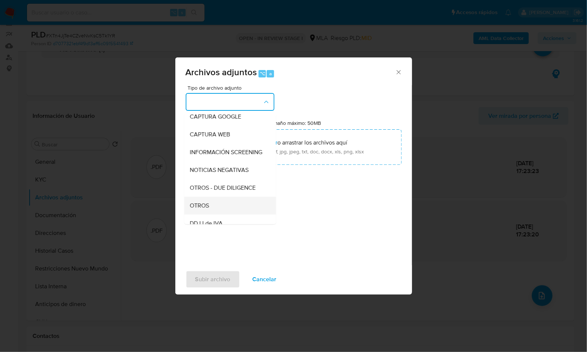
click at [217, 208] on div "OTROS" at bounding box center [227, 206] width 75 height 18
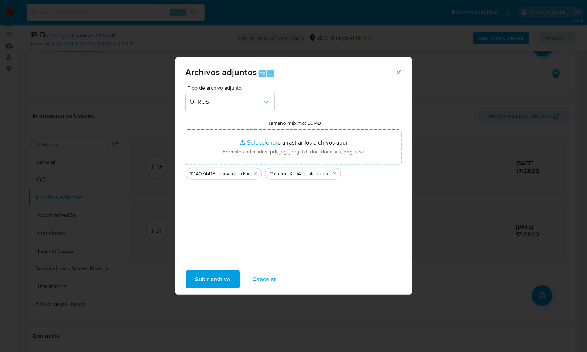
click at [214, 278] on span "Subir archivo" at bounding box center [212, 279] width 35 height 16
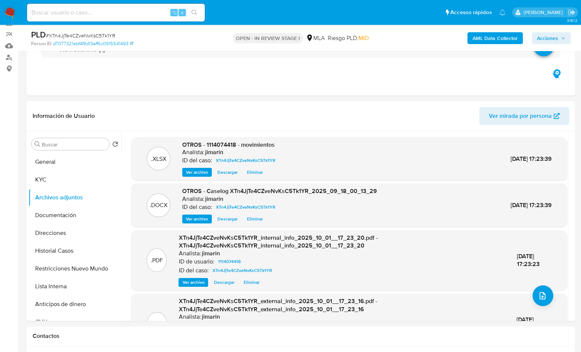
click at [559, 38] on span "Acciones" at bounding box center [551, 38] width 28 height 10
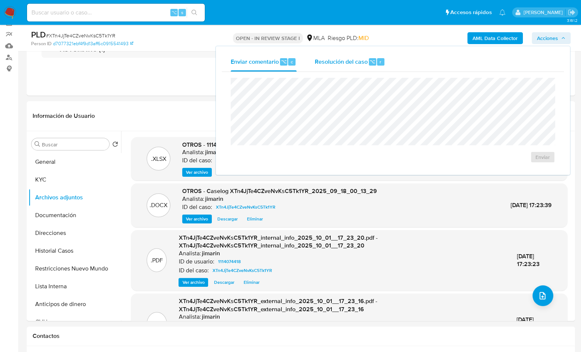
click at [347, 65] on span "Resolución del caso" at bounding box center [340, 61] width 53 height 9
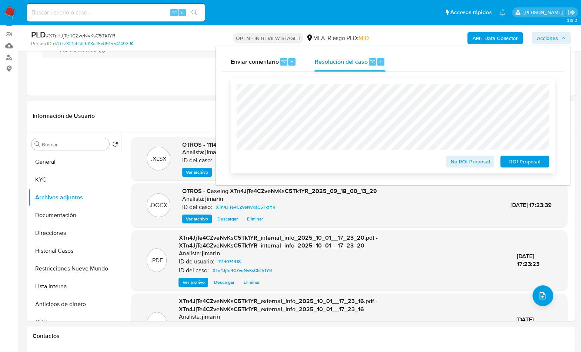
click at [469, 163] on span "No ROI Proposal" at bounding box center [470, 161] width 38 height 10
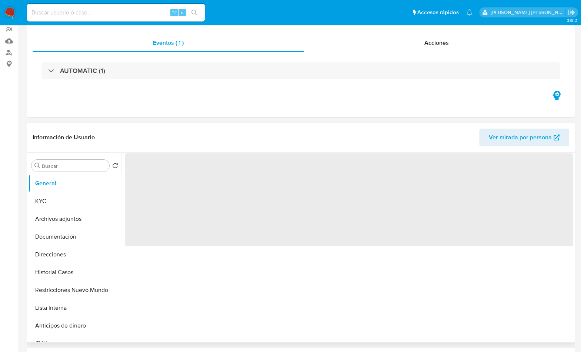
scroll to position [67, 0]
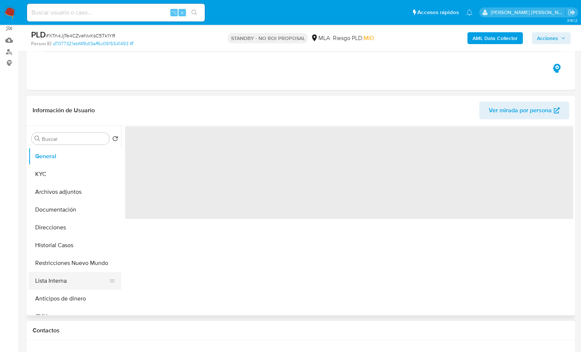
select select "10"
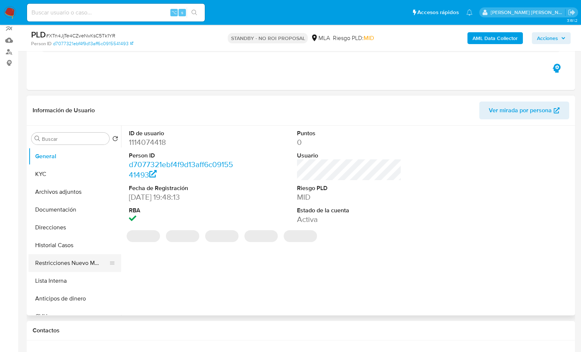
click at [74, 269] on button "Restricciones Nuevo Mundo" at bounding box center [71, 263] width 87 height 18
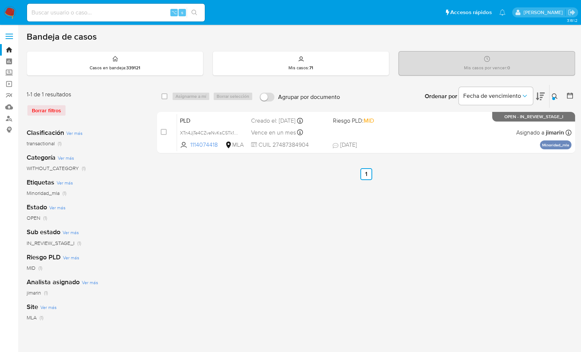
click at [11, 16] on img at bounding box center [10, 12] width 13 height 13
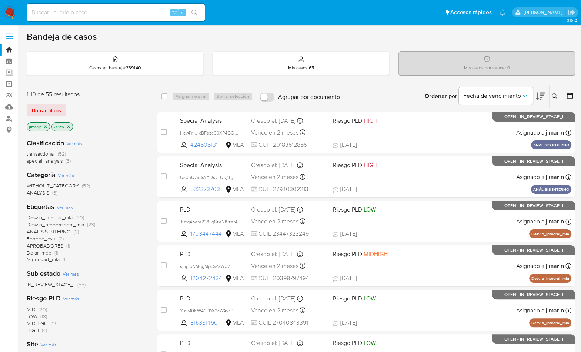
click at [67, 125] on icon "close-filter" at bounding box center [68, 126] width 4 height 4
click at [67, 125] on div "jimarin OPEN" at bounding box center [86, 127] width 118 height 10
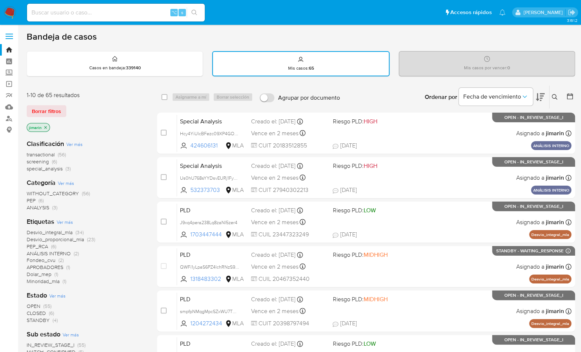
click at [102, 113] on div "Borrar filtros" at bounding box center [86, 111] width 118 height 12
click at [103, 113] on div "Borrar filtros" at bounding box center [86, 111] width 118 height 12
click at [553, 97] on icon at bounding box center [554, 97] width 6 height 6
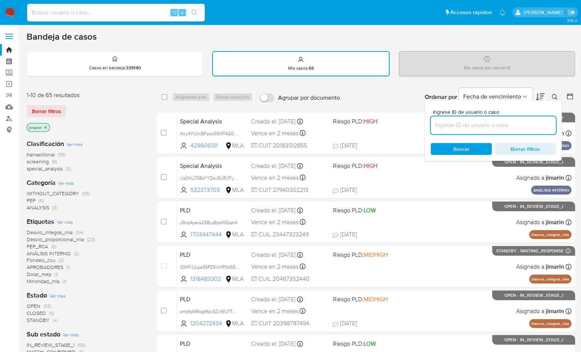
click at [531, 121] on input at bounding box center [492, 125] width 125 height 10
type input "1996702295"
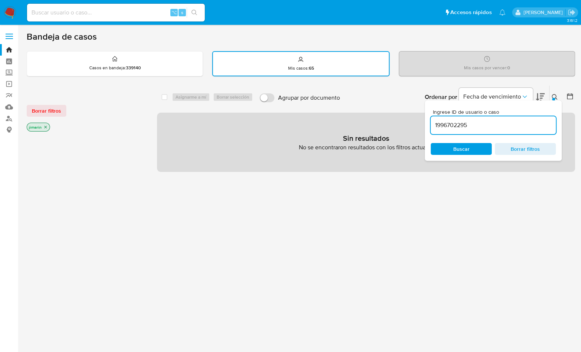
click at [555, 94] on icon at bounding box center [554, 97] width 6 height 6
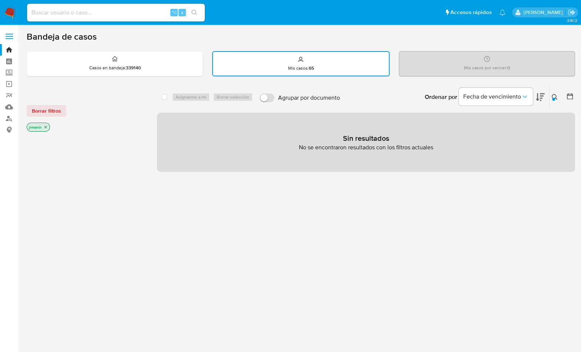
click at [45, 126] on icon "close-filter" at bounding box center [45, 127] width 3 height 3
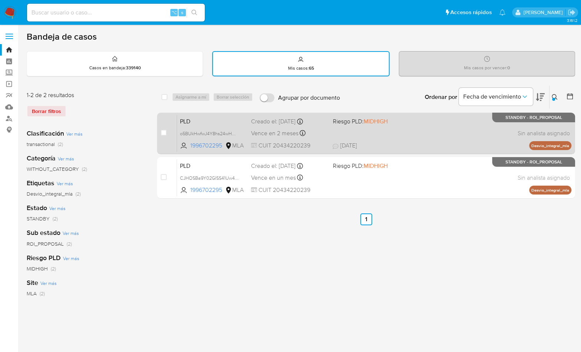
click at [484, 126] on div "PLD o5BUkHwfwJ4Y8hs24wHONYBX 1996702295 MLA Riesgo PLD: MIDHIGH Creado el: 12/0…" at bounding box center [374, 132] width 394 height 37
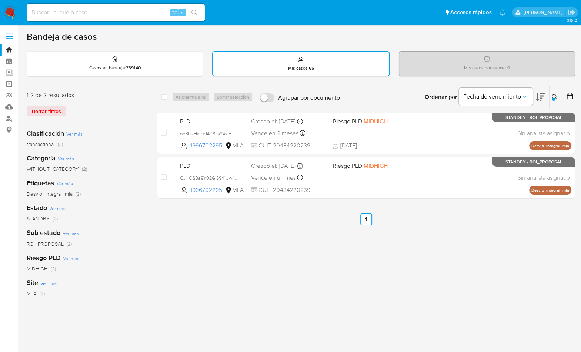
click at [13, 14] on img at bounding box center [10, 12] width 13 height 13
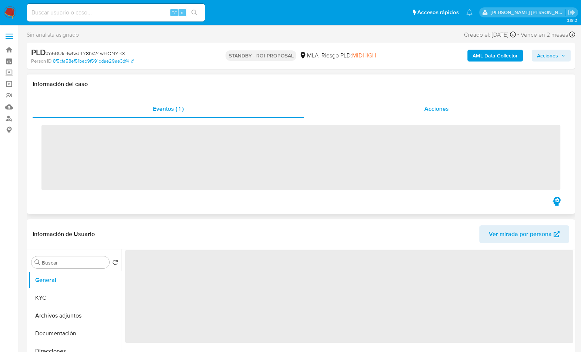
click at [428, 111] on span "Acciones" at bounding box center [436, 108] width 24 height 9
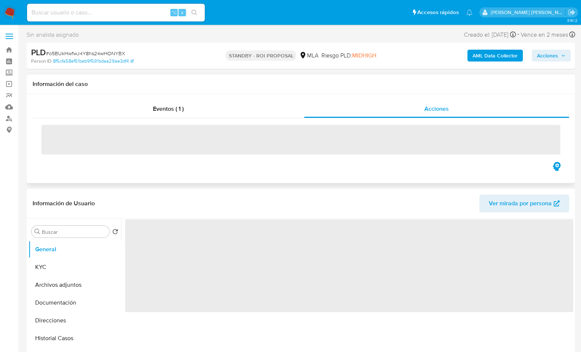
select select "10"
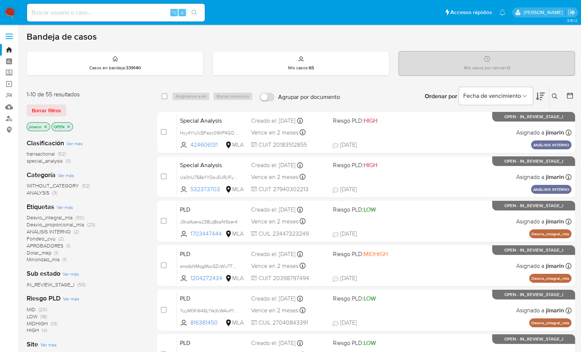
click at [68, 124] on icon "close-filter" at bounding box center [68, 126] width 4 height 4
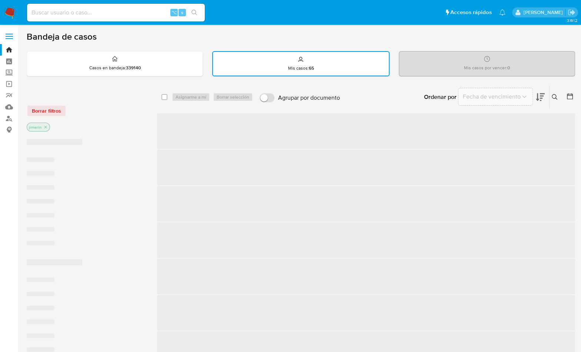
click at [110, 121] on div "Borrar filtros jimarin" at bounding box center [86, 112] width 118 height 42
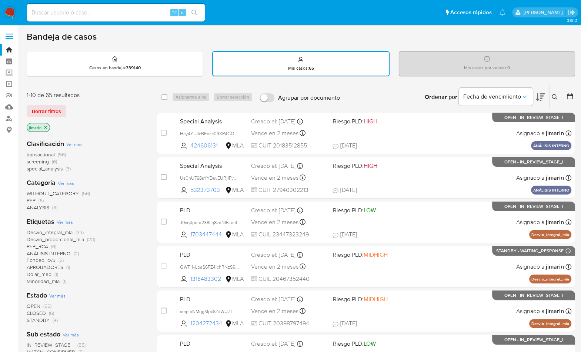
click at [117, 108] on div "Borrar filtros" at bounding box center [86, 111] width 118 height 12
click at [70, 169] on span "(3)" at bounding box center [68, 168] width 5 height 7
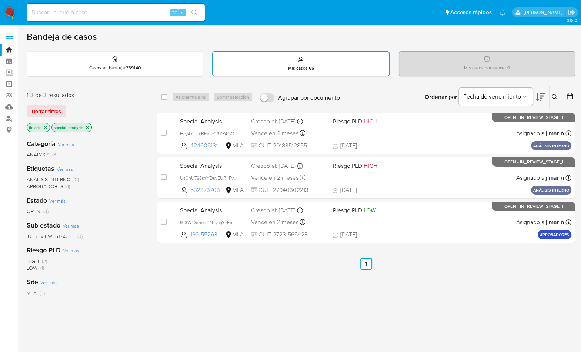
click at [460, 292] on div "select-all-cases-checkbox Asignarme a mí Borrar selección Agrupar por documento…" at bounding box center [366, 252] width 418 height 335
click at [87, 127] on icon "close-filter" at bounding box center [87, 127] width 4 height 4
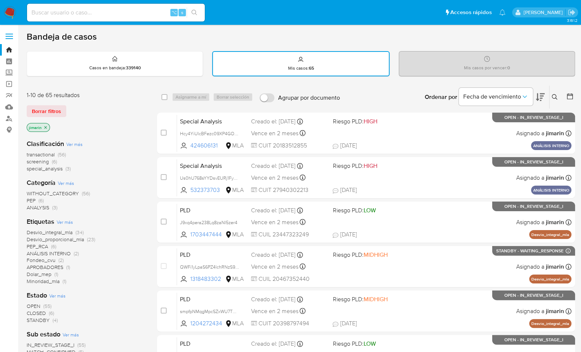
click at [68, 223] on span "Ver más" at bounding box center [65, 221] width 16 height 7
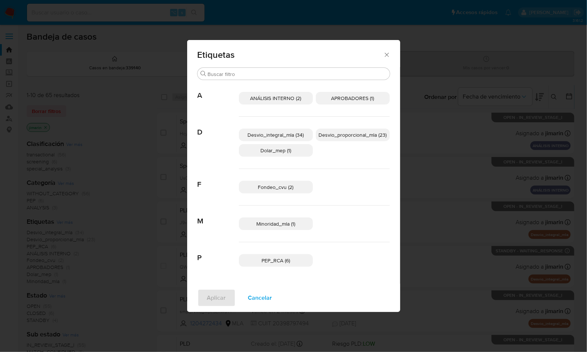
click at [262, 295] on span "Cancelar" at bounding box center [260, 297] width 24 height 16
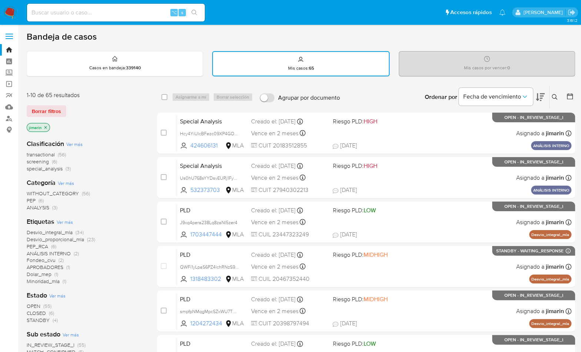
click at [76, 145] on span "Ver más" at bounding box center [74, 144] width 16 height 7
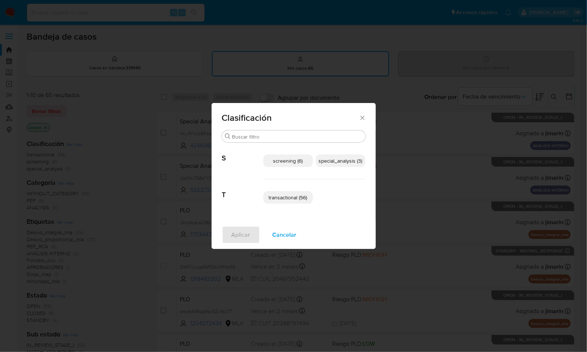
click at [333, 161] on span "special_analysis (3)" at bounding box center [341, 160] width 44 height 7
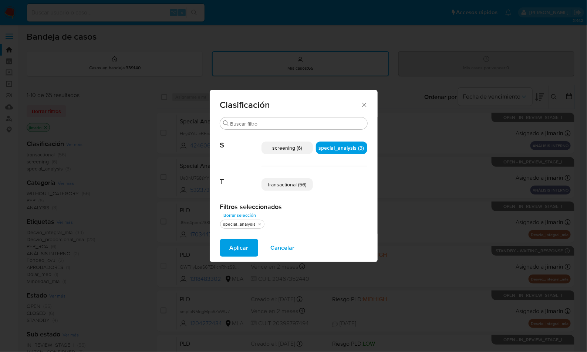
click at [295, 185] on span "transactional (56)" at bounding box center [287, 184] width 38 height 7
click at [234, 250] on span "Aplicar" at bounding box center [239, 247] width 19 height 16
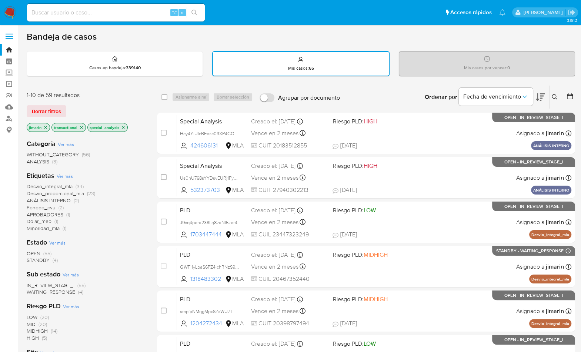
click at [540, 97] on icon at bounding box center [539, 97] width 9 height 8
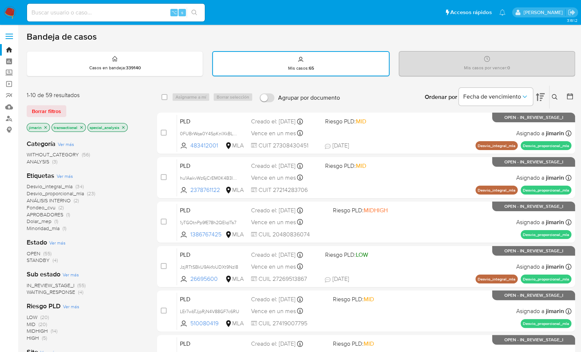
click at [540, 97] on icon at bounding box center [539, 97] width 9 height 8
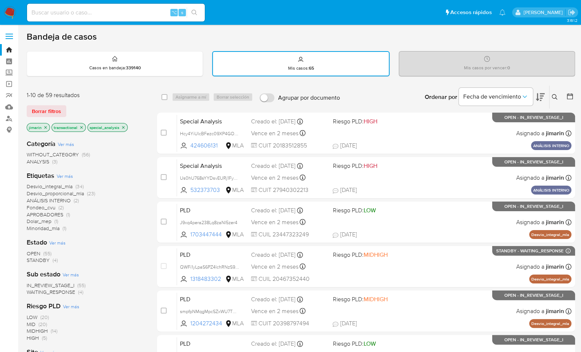
click at [403, 96] on div "Ordenar por Fecha de vencimiento No es posible ordenar los resultados mientras …" at bounding box center [458, 96] width 231 height 23
click at [558, 91] on div "Ingrese ID de usuario o caso Buscar Borrar filtros" at bounding box center [555, 96] width 13 height 23
click at [554, 100] on button at bounding box center [555, 97] width 12 height 9
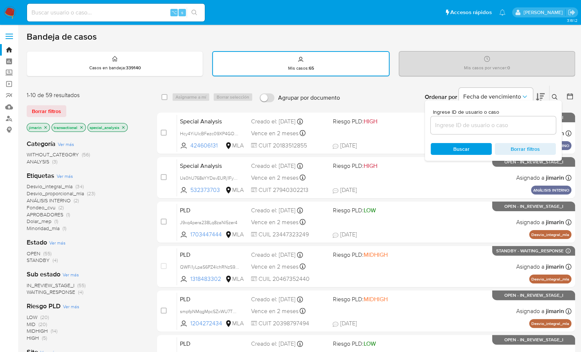
click at [502, 124] on input at bounding box center [492, 125] width 125 height 10
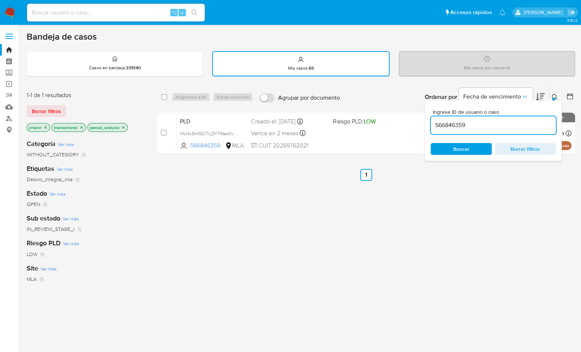
click at [471, 126] on input "566846359" at bounding box center [492, 125] width 125 height 10
paste input "151189680"
click at [121, 126] on icon "close-filter" at bounding box center [123, 127] width 4 height 4
click at [80, 127] on icon "close-filter" at bounding box center [81, 127] width 4 height 4
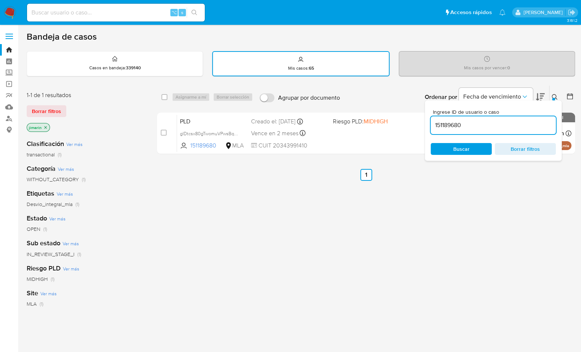
click at [45, 127] on icon "close-filter" at bounding box center [45, 127] width 4 height 4
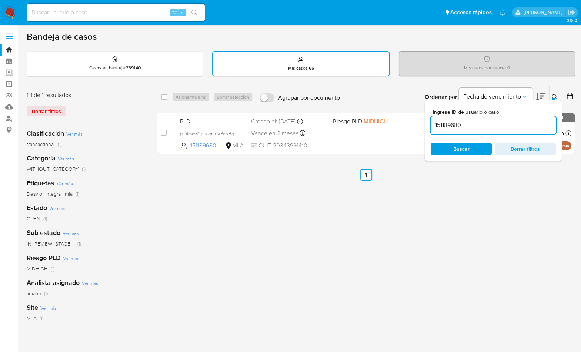
click at [472, 129] on input "151189680" at bounding box center [492, 125] width 125 height 10
click at [476, 122] on input "151189680" at bounding box center [492, 125] width 125 height 10
paste input "806903944"
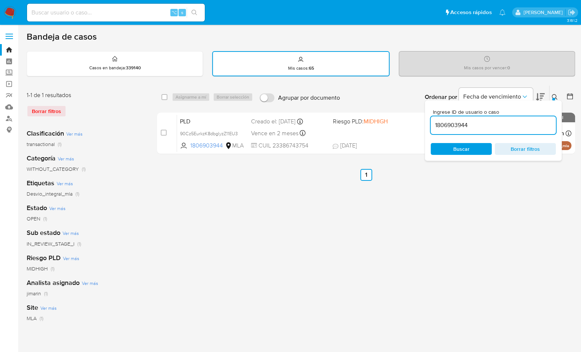
click at [471, 124] on input "1806903944" at bounding box center [492, 125] width 125 height 10
paste input "493577483"
click at [485, 129] on input "493577483" at bounding box center [492, 125] width 125 height 10
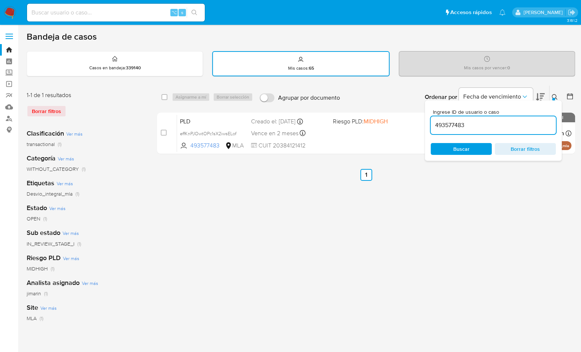
paste input "159916030"
type input "159916030"
click at [553, 95] on icon at bounding box center [554, 97] width 6 height 6
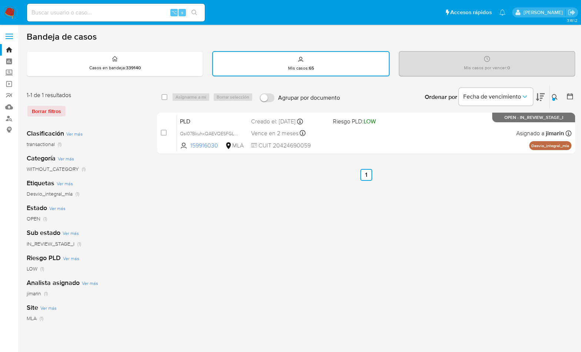
click at [551, 96] on button at bounding box center [555, 97] width 12 height 9
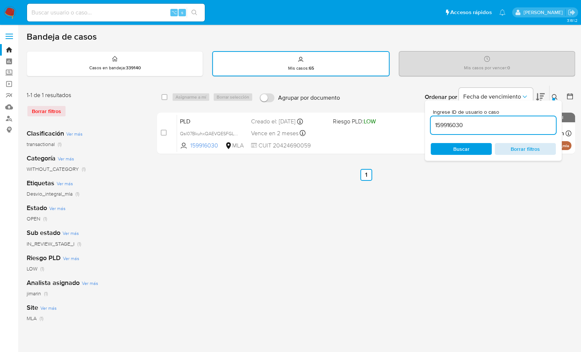
click at [512, 151] on span "Borrar filtros" at bounding box center [525, 149] width 51 height 10
click at [9, 16] on img at bounding box center [10, 12] width 13 height 13
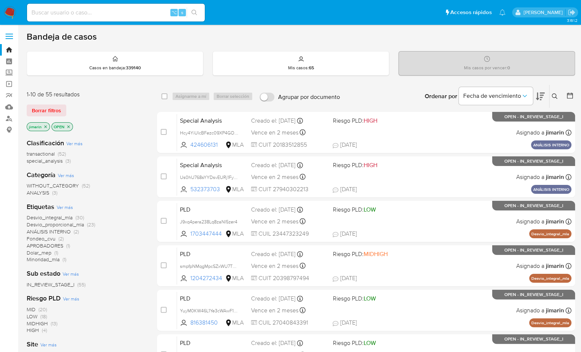
click at [68, 126] on icon "close-filter" at bounding box center [68, 126] width 3 height 3
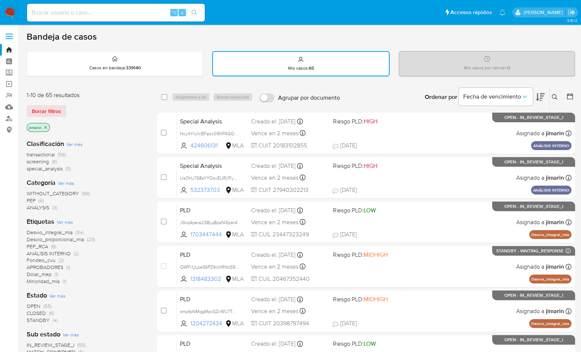
click at [391, 93] on div "Ordenar por Fecha de vencimiento No es posible ordenar los resultados mientras …" at bounding box center [458, 96] width 231 height 23
